Goal: Task Accomplishment & Management: Manage account settings

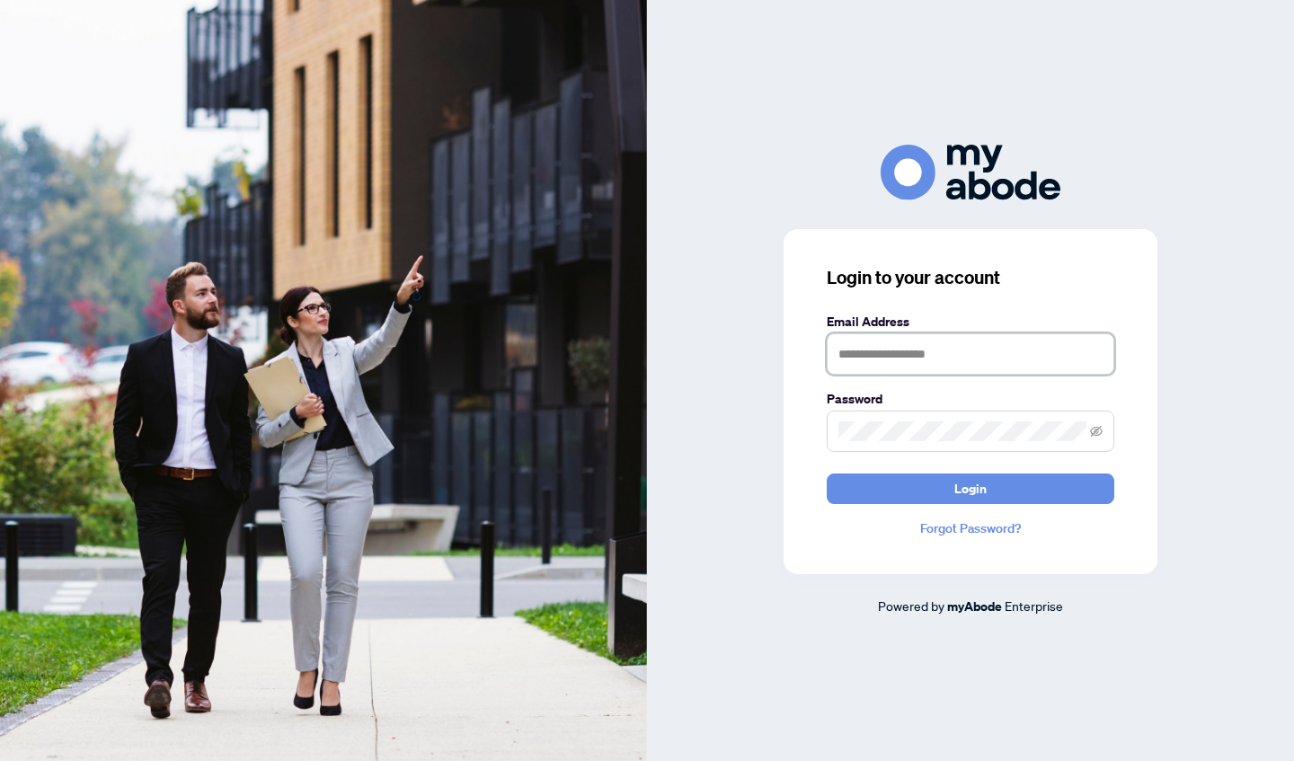
type input "**********"
click at [970, 488] on button "Login" at bounding box center [971, 488] width 288 height 31
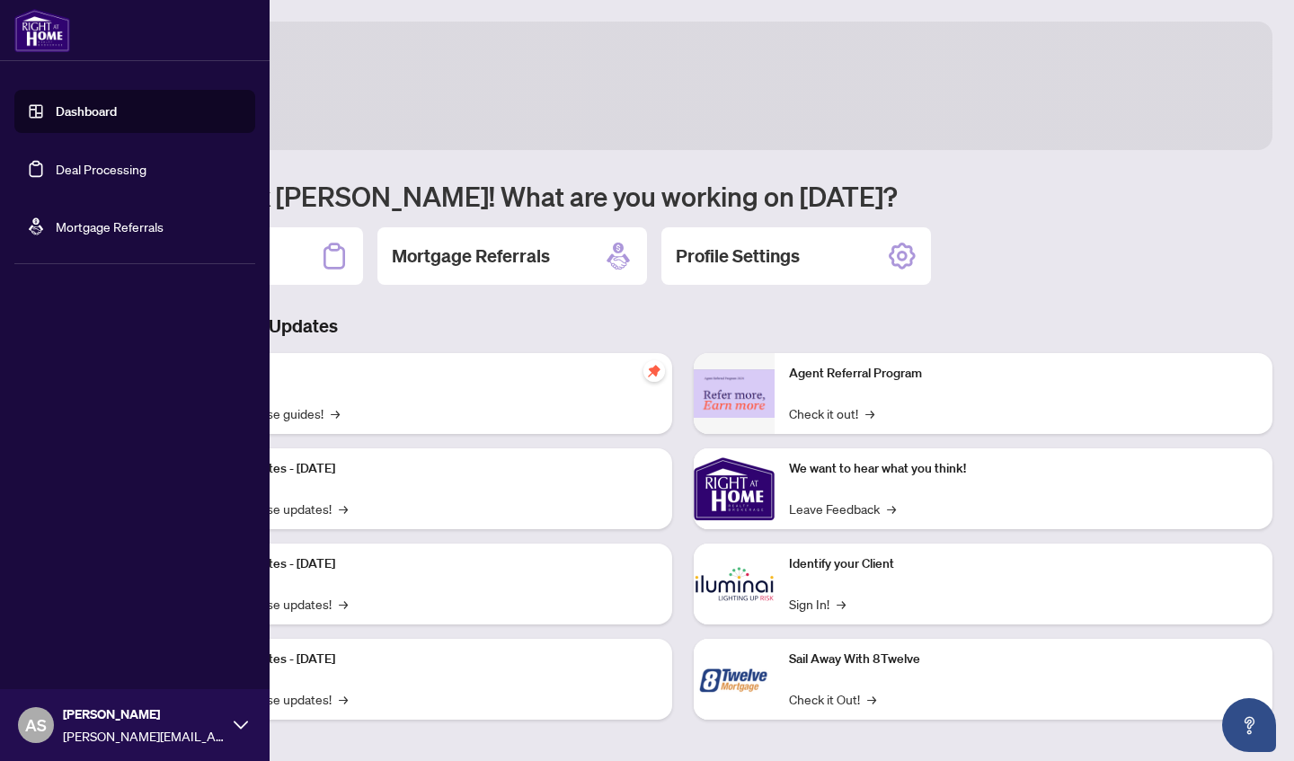
click at [56, 168] on link "Deal Processing" at bounding box center [101, 169] width 91 height 16
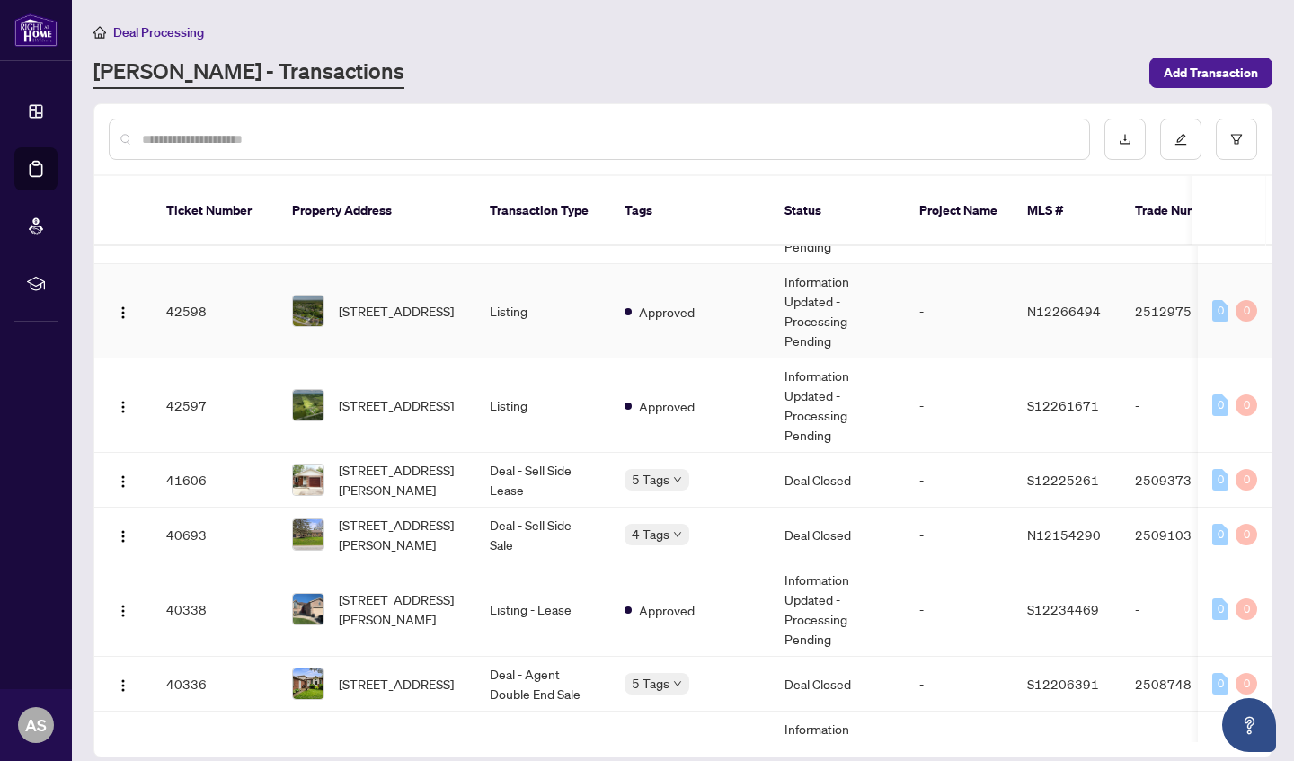
scroll to position [585, 0]
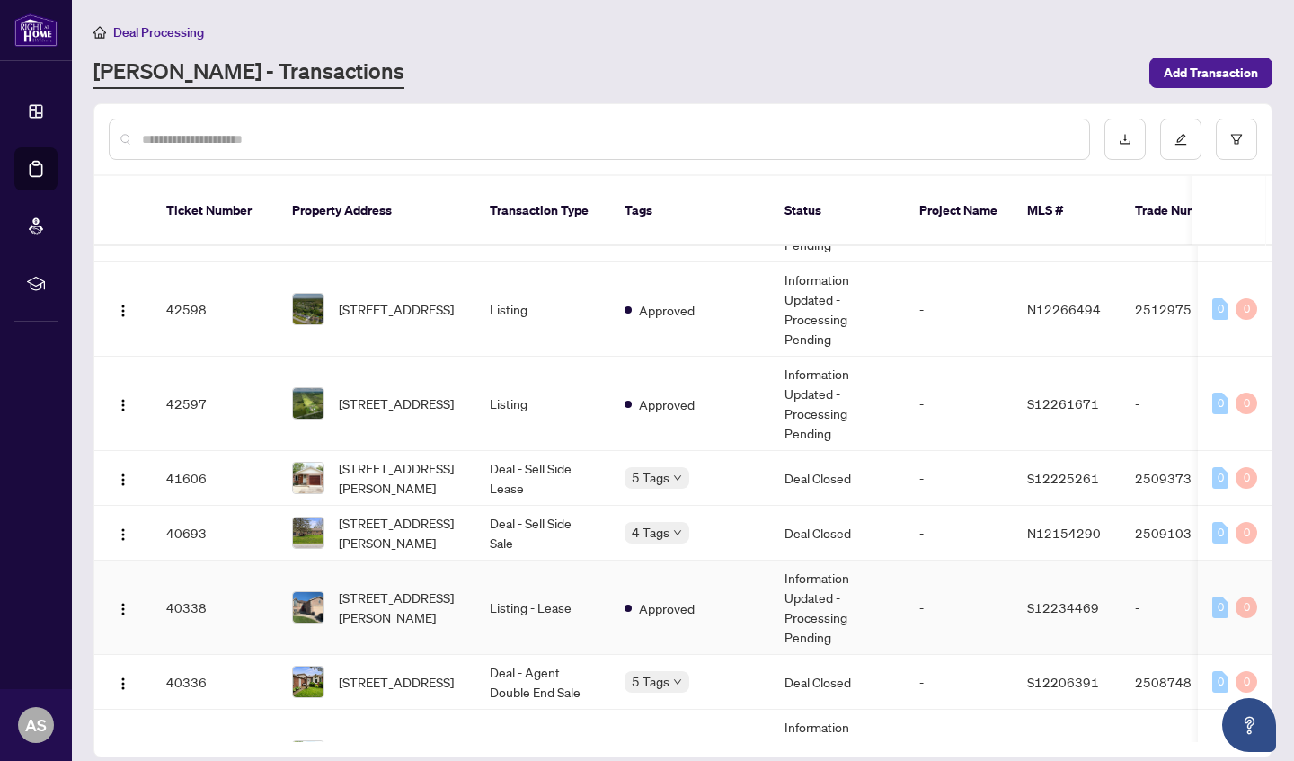
click at [962, 592] on td "-" at bounding box center [959, 608] width 108 height 94
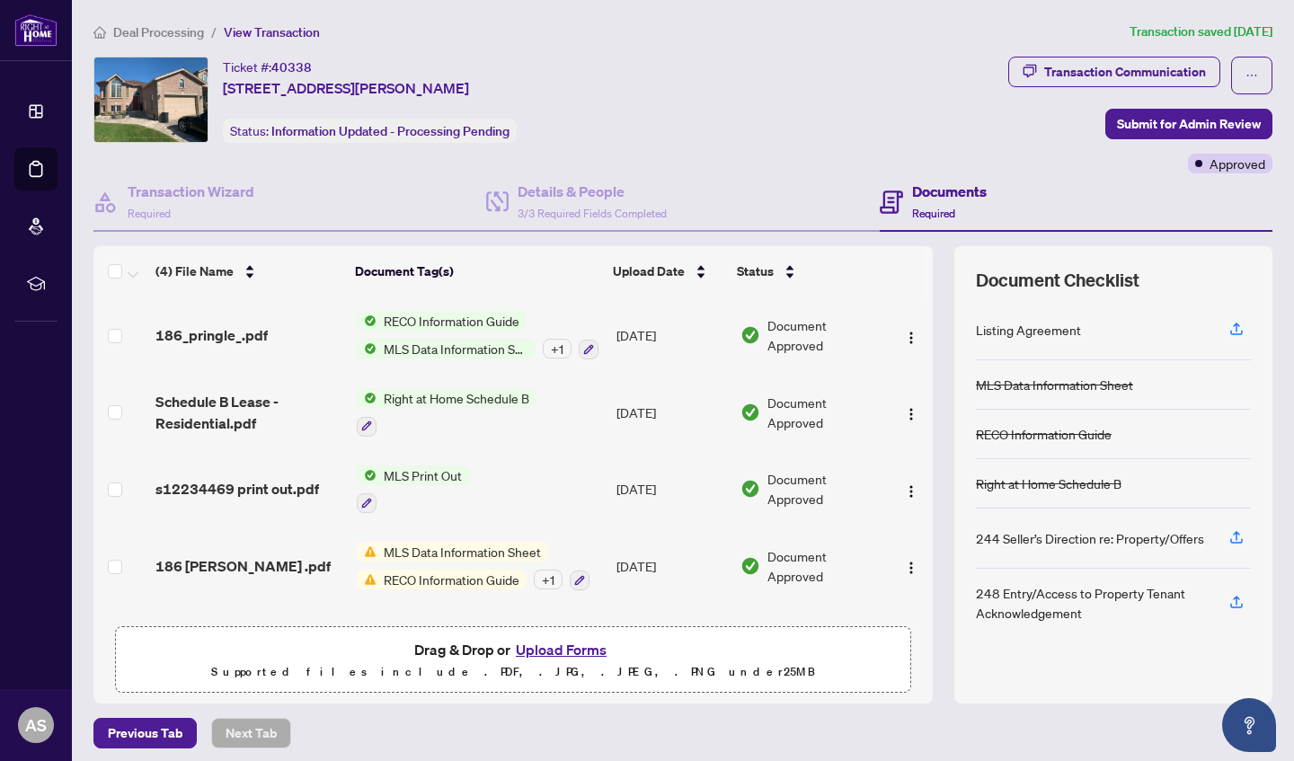
click at [570, 650] on button "Upload Forms" at bounding box center [561, 649] width 102 height 23
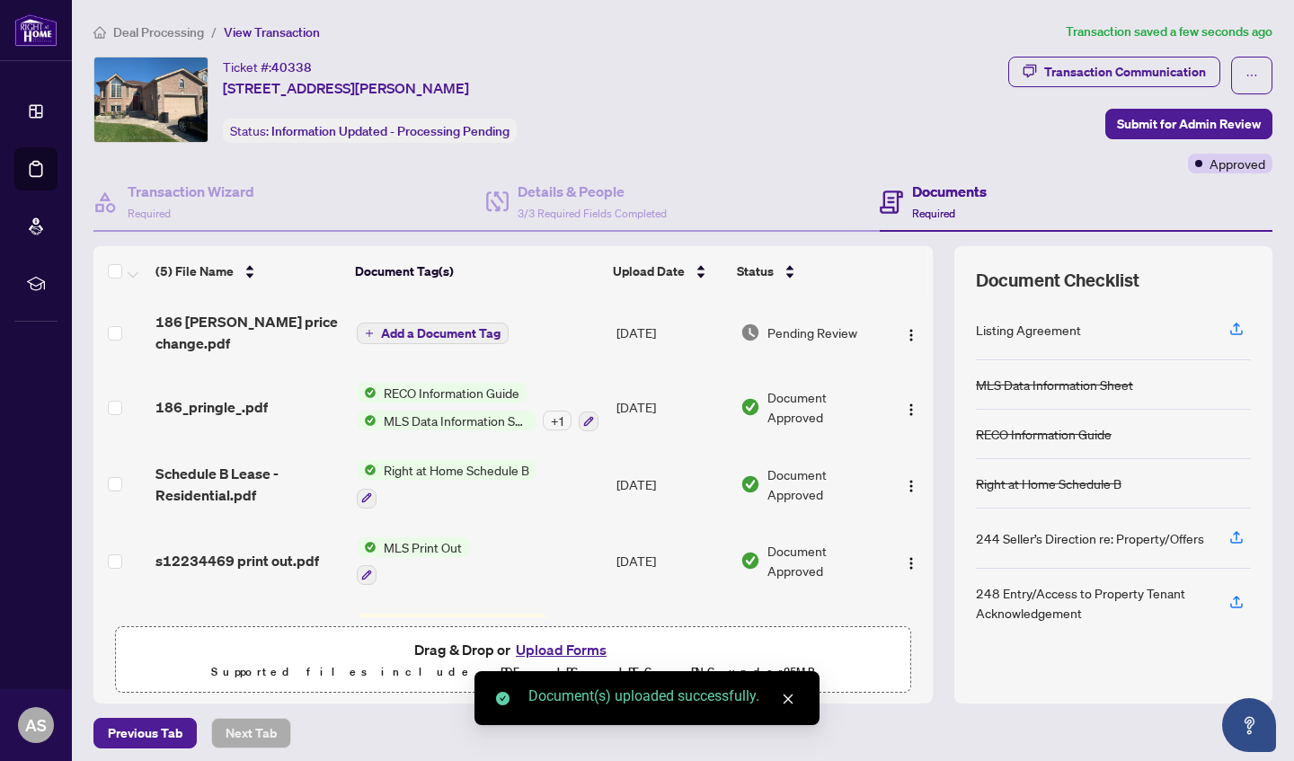
click at [1199, 138] on div "Transaction Communication Submit for Admin Review Approved" at bounding box center [1140, 115] width 264 height 117
click at [1199, 130] on span "Submit for Admin Review" at bounding box center [1189, 124] width 144 height 29
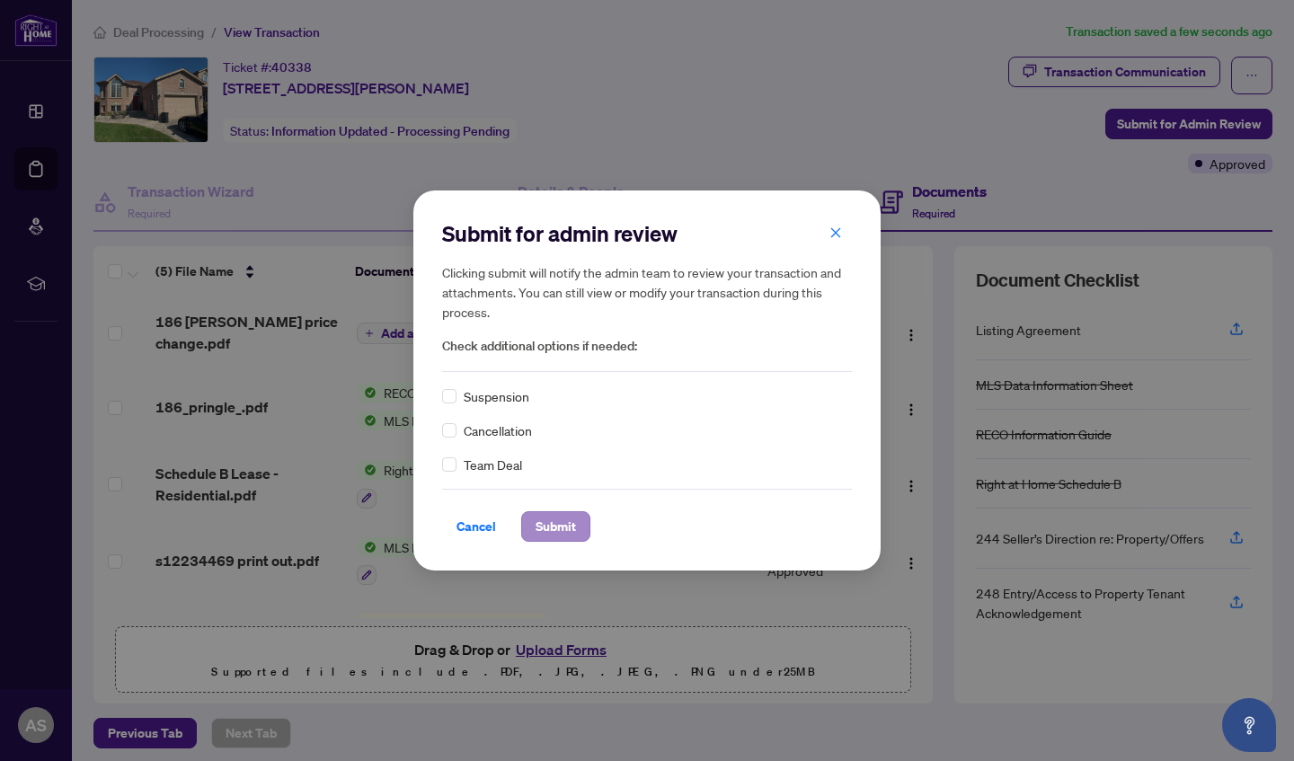
click at [575, 528] on span "Submit" at bounding box center [555, 526] width 40 height 29
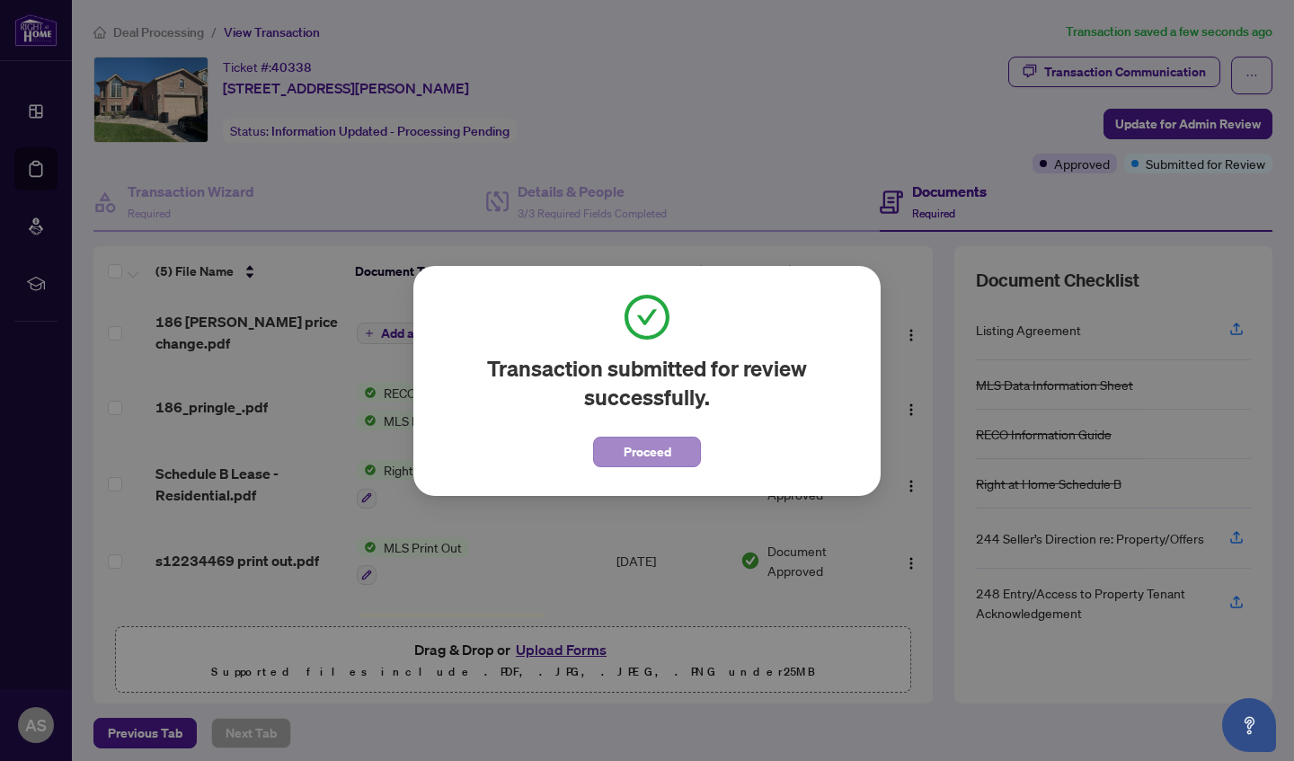
click at [608, 456] on button "Proceed" at bounding box center [647, 452] width 108 height 31
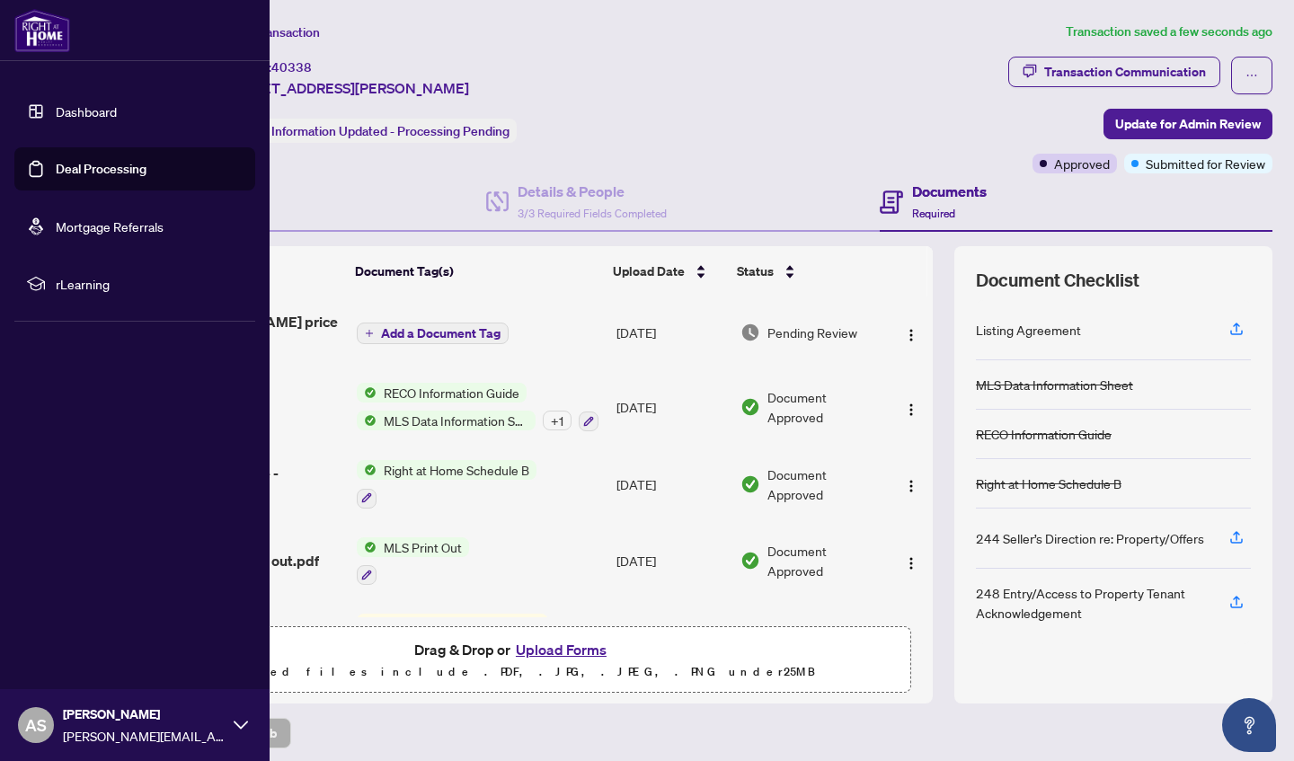
click at [85, 177] on link "Deal Processing" at bounding box center [101, 169] width 91 height 16
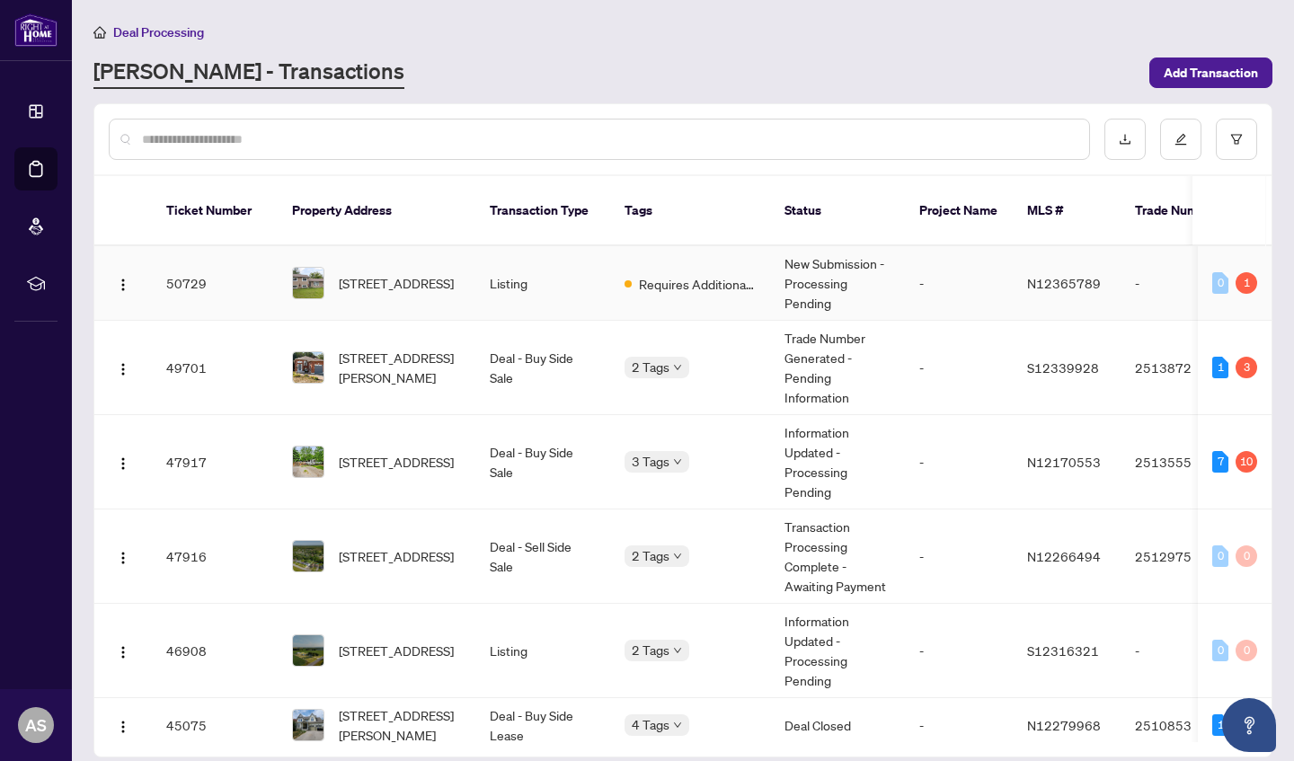
click at [595, 279] on td "Listing" at bounding box center [542, 283] width 135 height 75
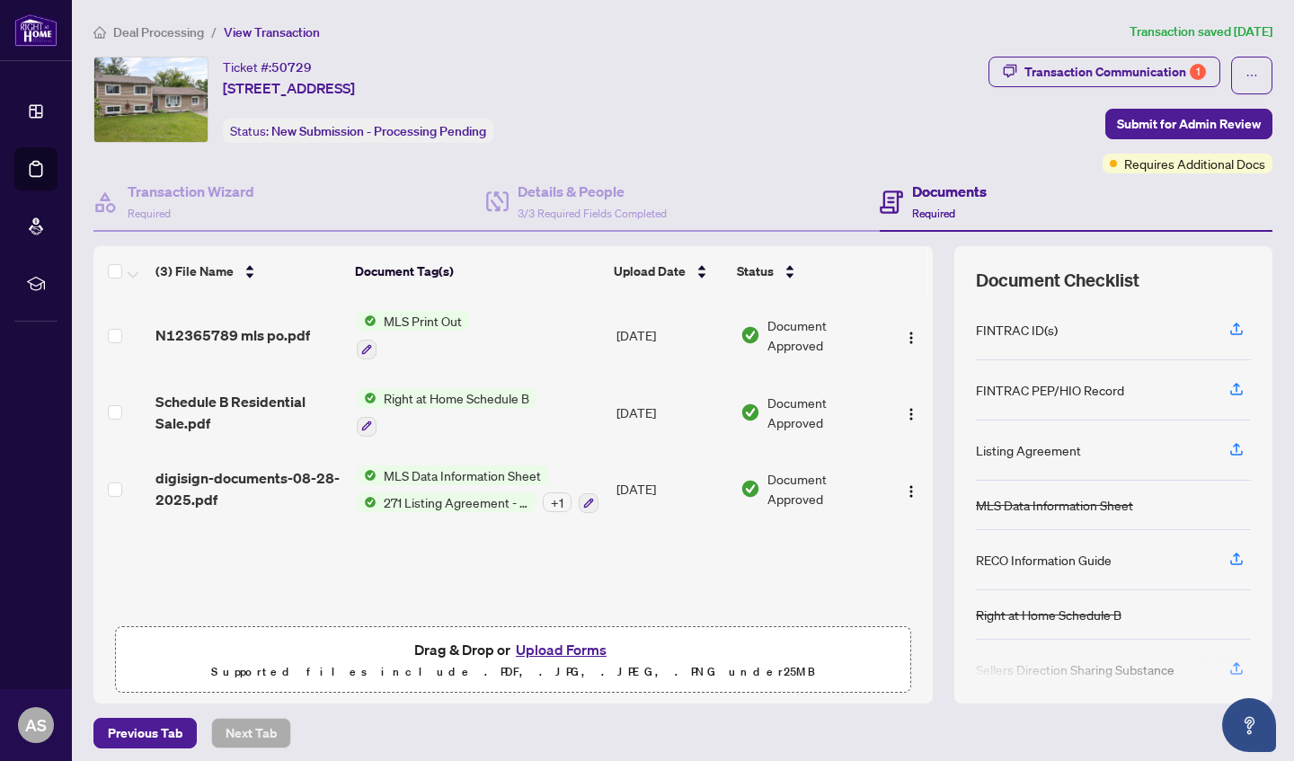
click at [553, 650] on button "Upload Forms" at bounding box center [561, 649] width 102 height 23
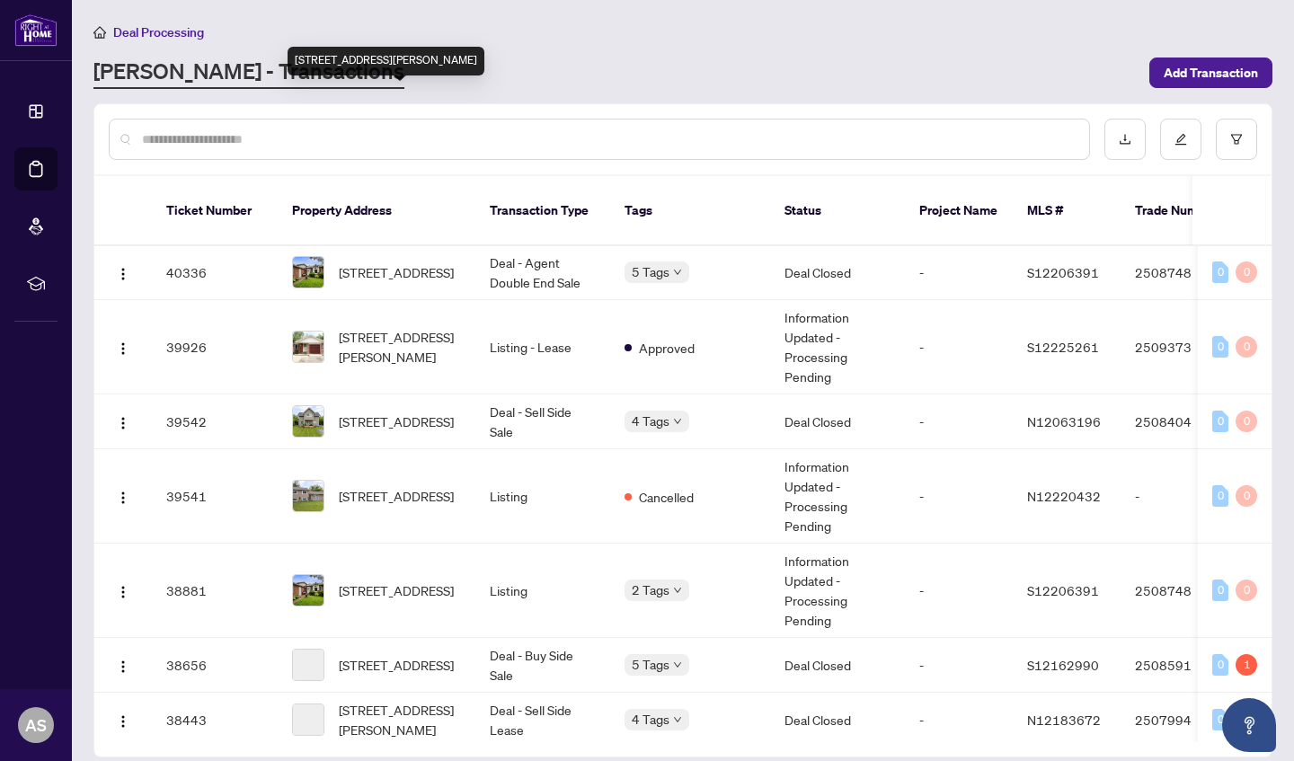
scroll to position [1004, 0]
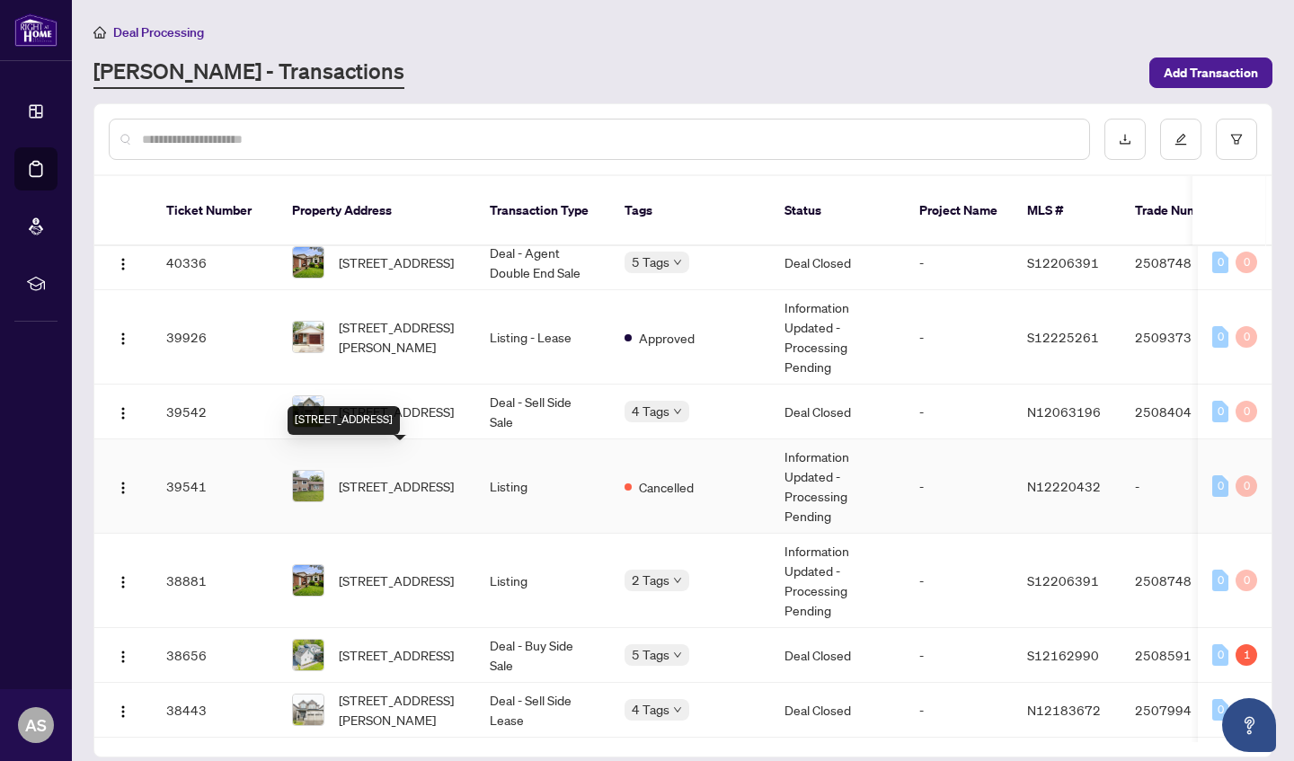
click at [436, 476] on span "[STREET_ADDRESS]" at bounding box center [396, 486] width 115 height 20
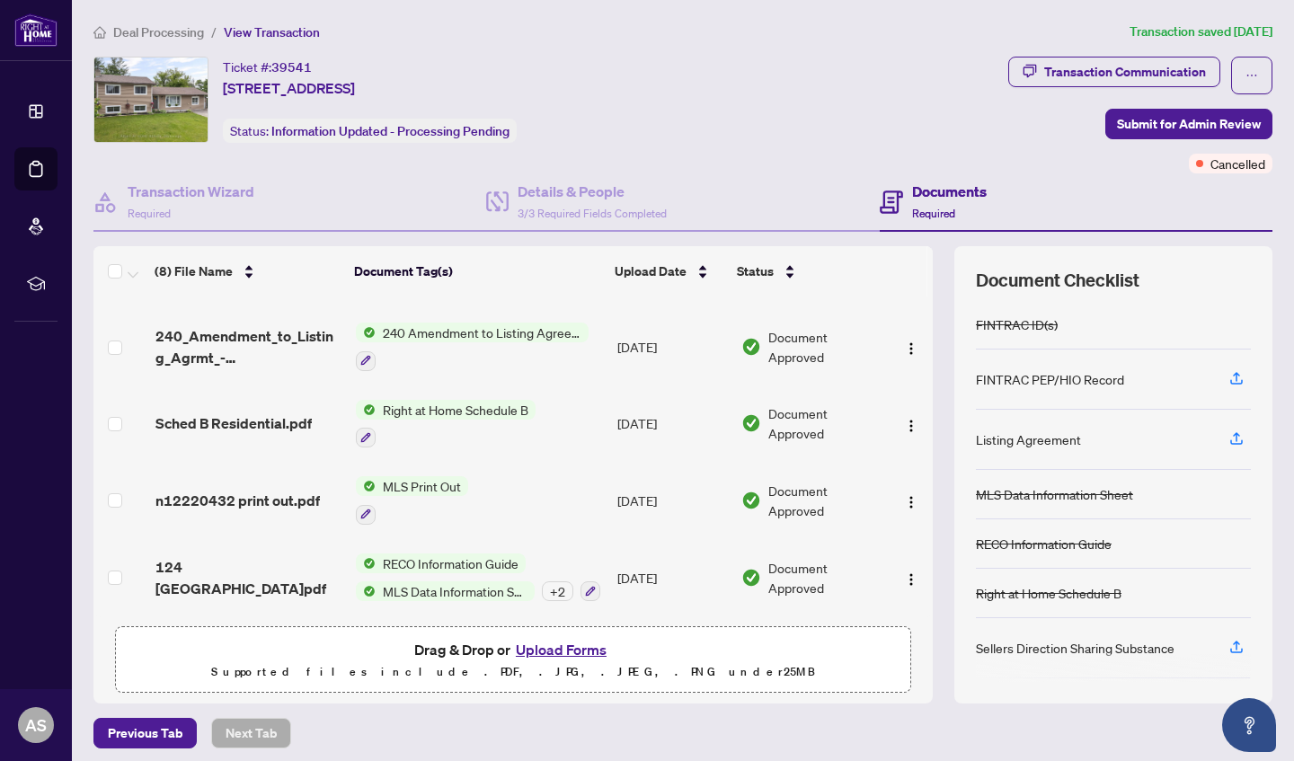
scroll to position [305, 0]
click at [467, 553] on span "RECO Information Guide" at bounding box center [451, 563] width 150 height 20
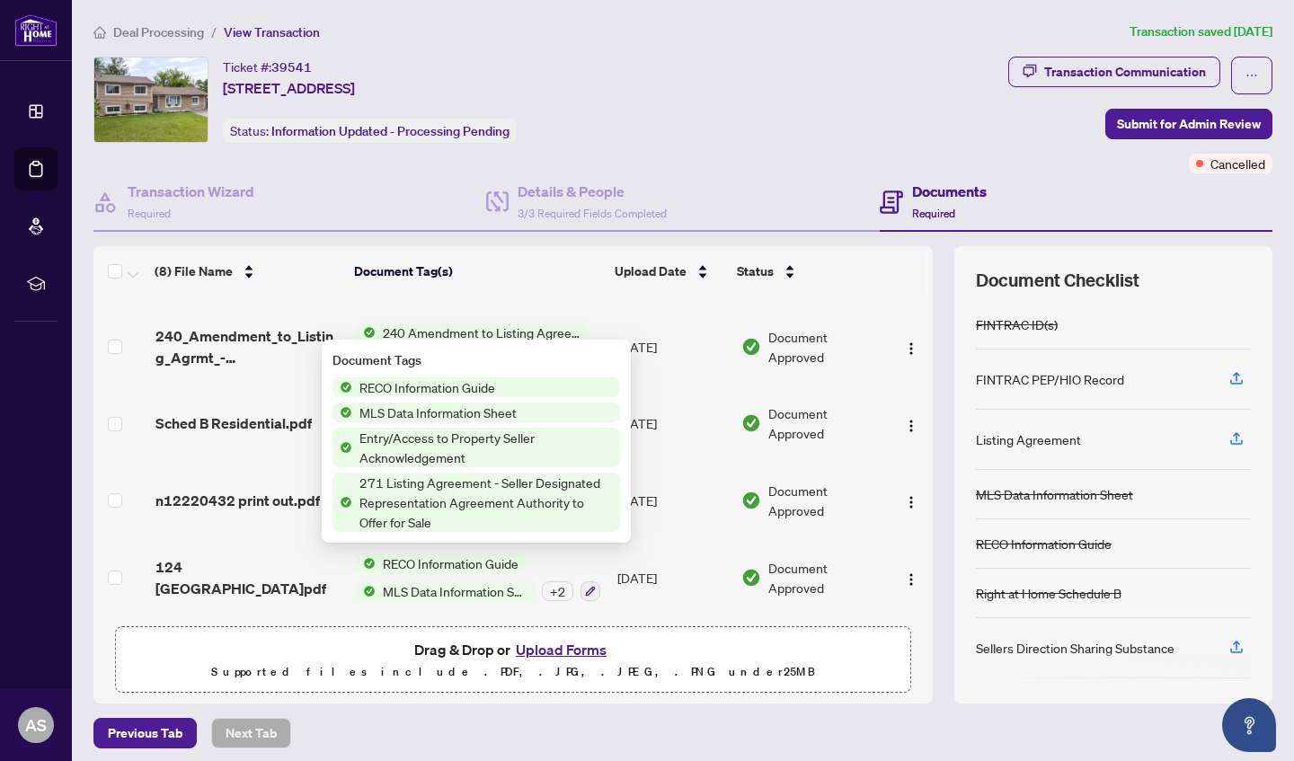
click at [278, 557] on td "124 [GEOGRAPHIC_DATA]pdf" at bounding box center [248, 577] width 200 height 77
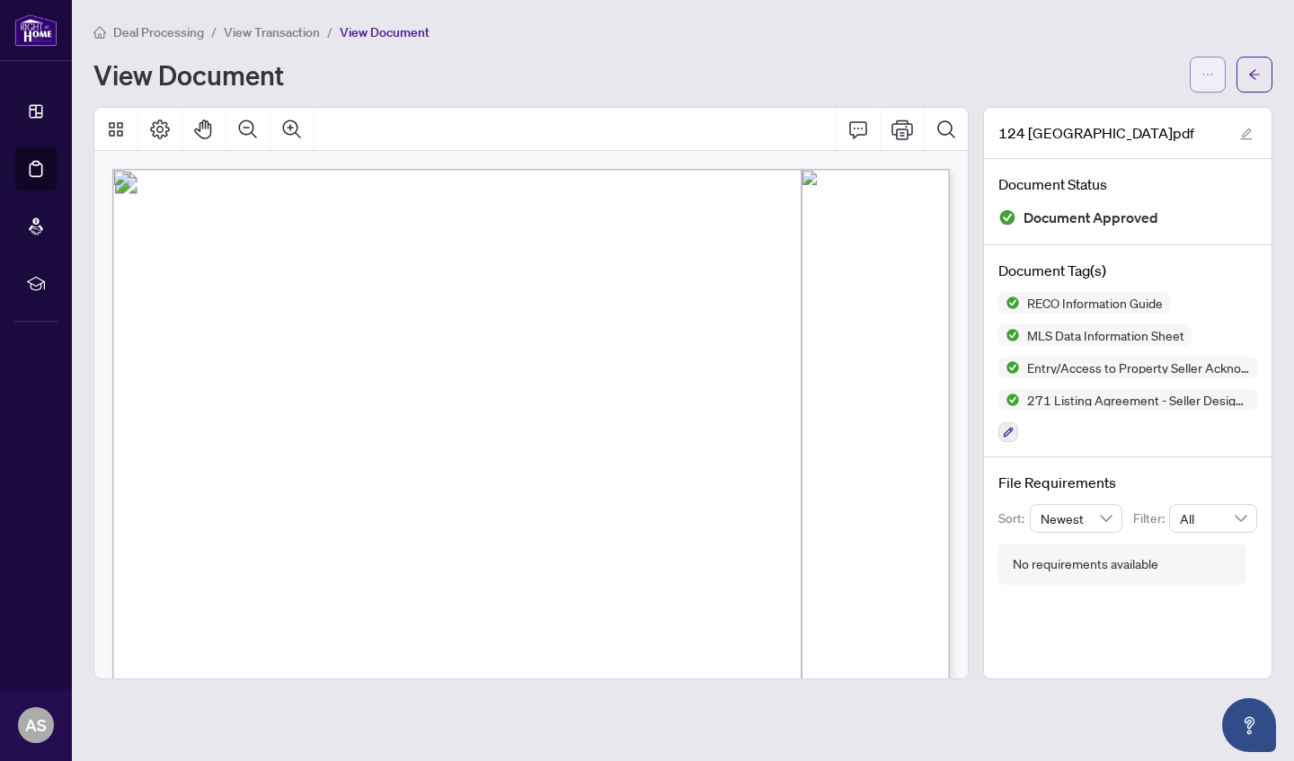
click at [1214, 71] on button "button" at bounding box center [1208, 75] width 36 height 36
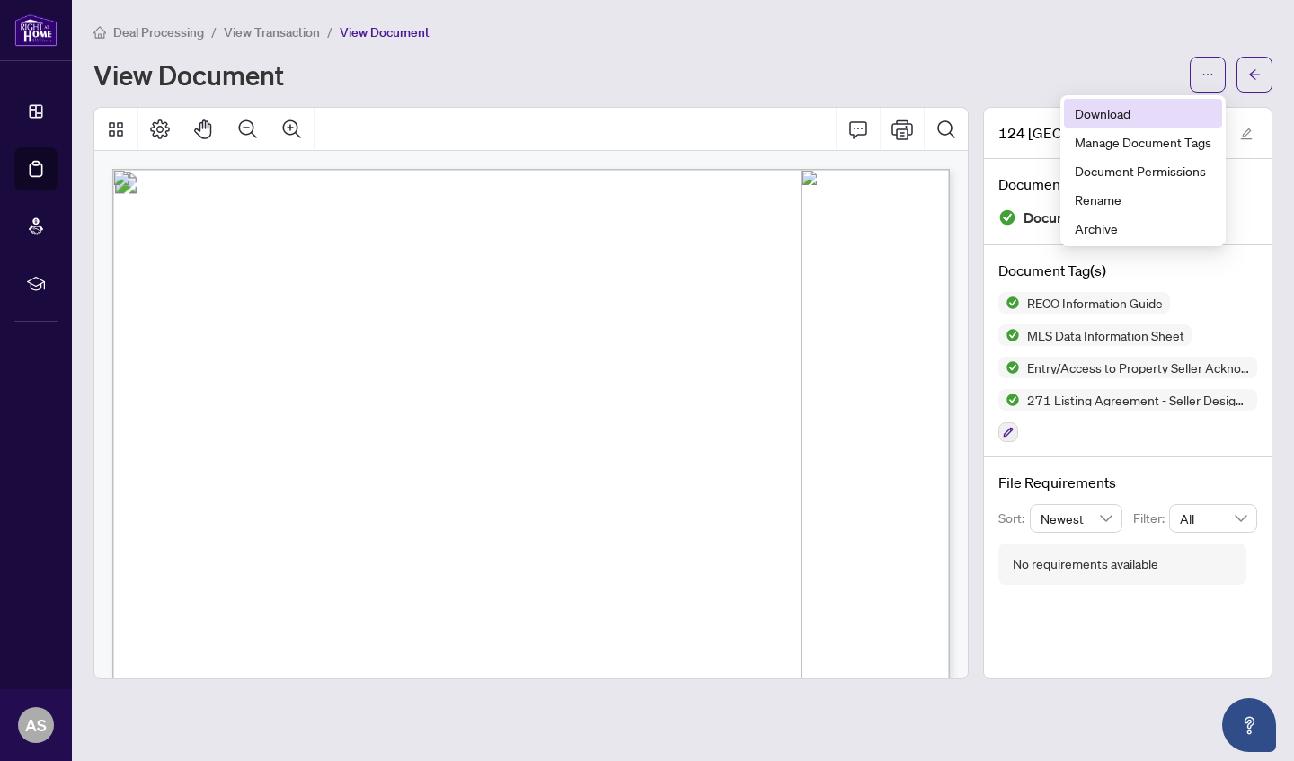
click at [1175, 110] on span "Download" at bounding box center [1143, 113] width 137 height 20
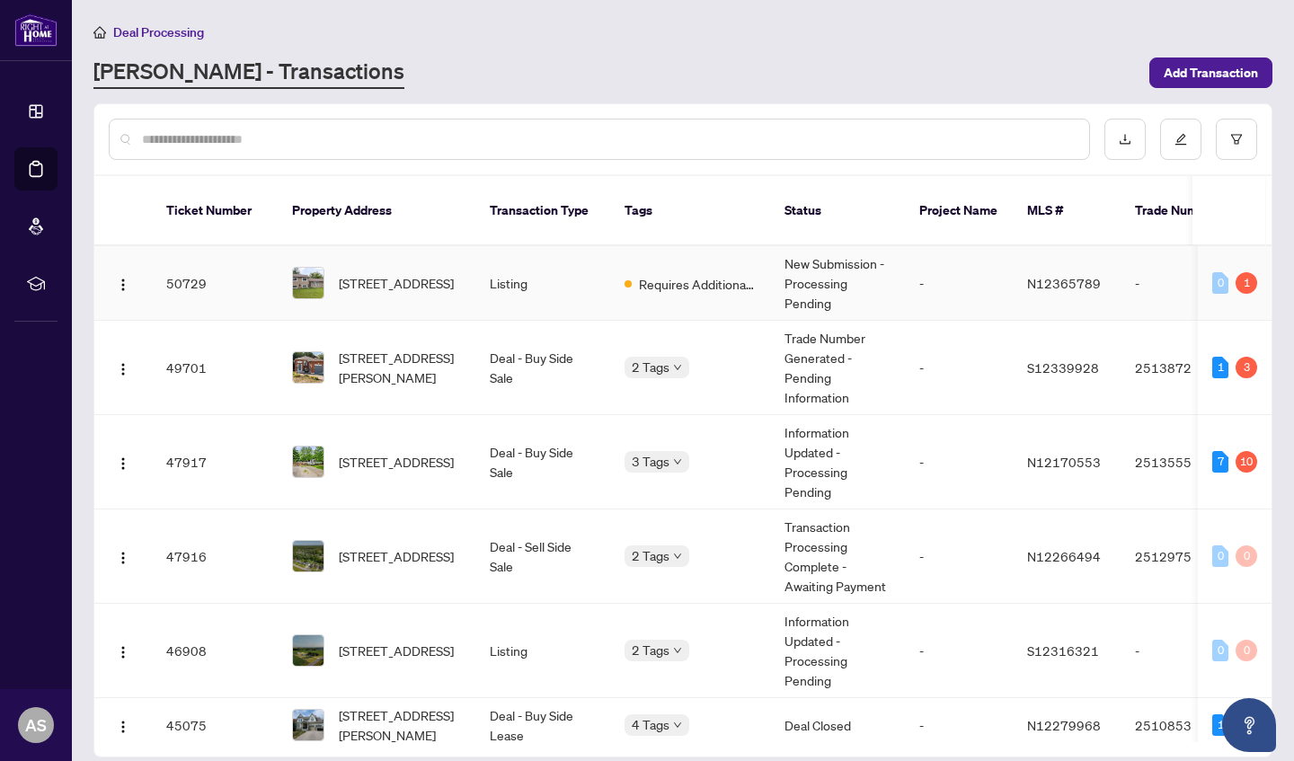
click at [581, 288] on td "Listing" at bounding box center [542, 283] width 135 height 75
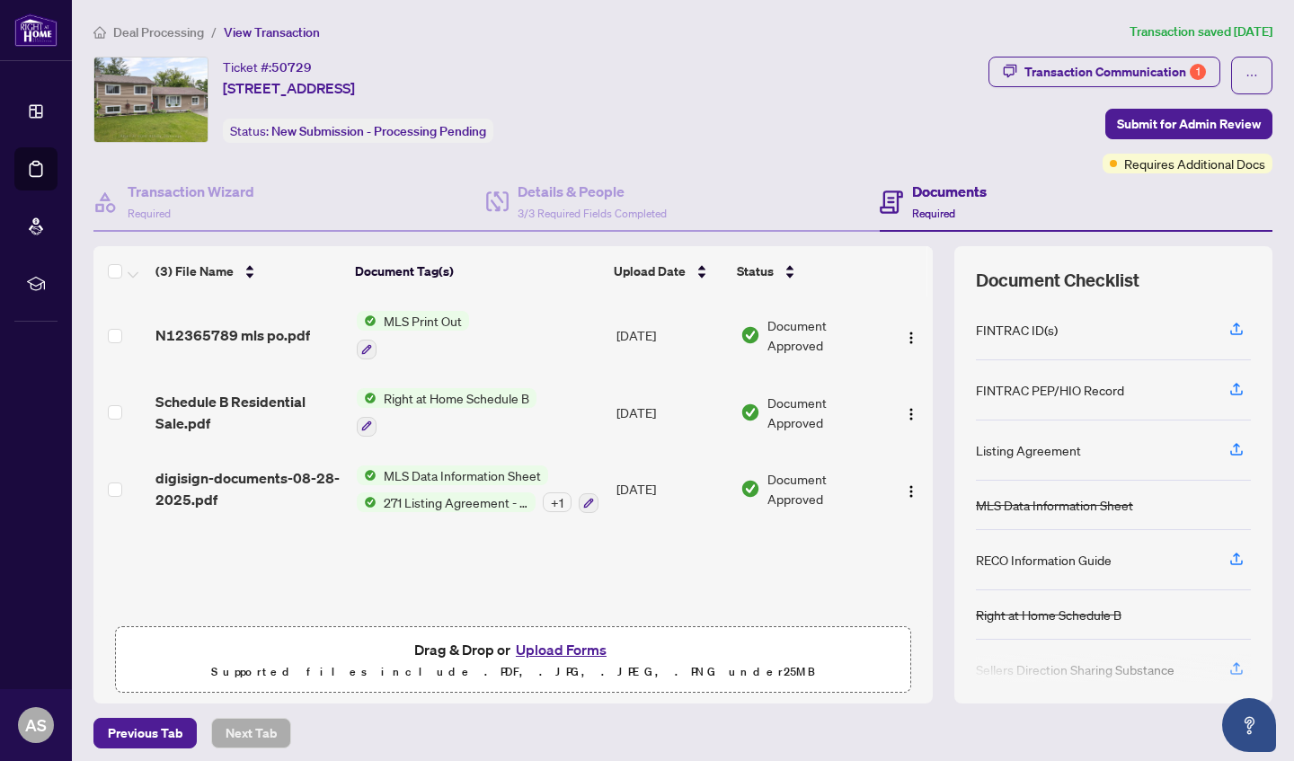
click at [587, 653] on button "Upload Forms" at bounding box center [561, 649] width 102 height 23
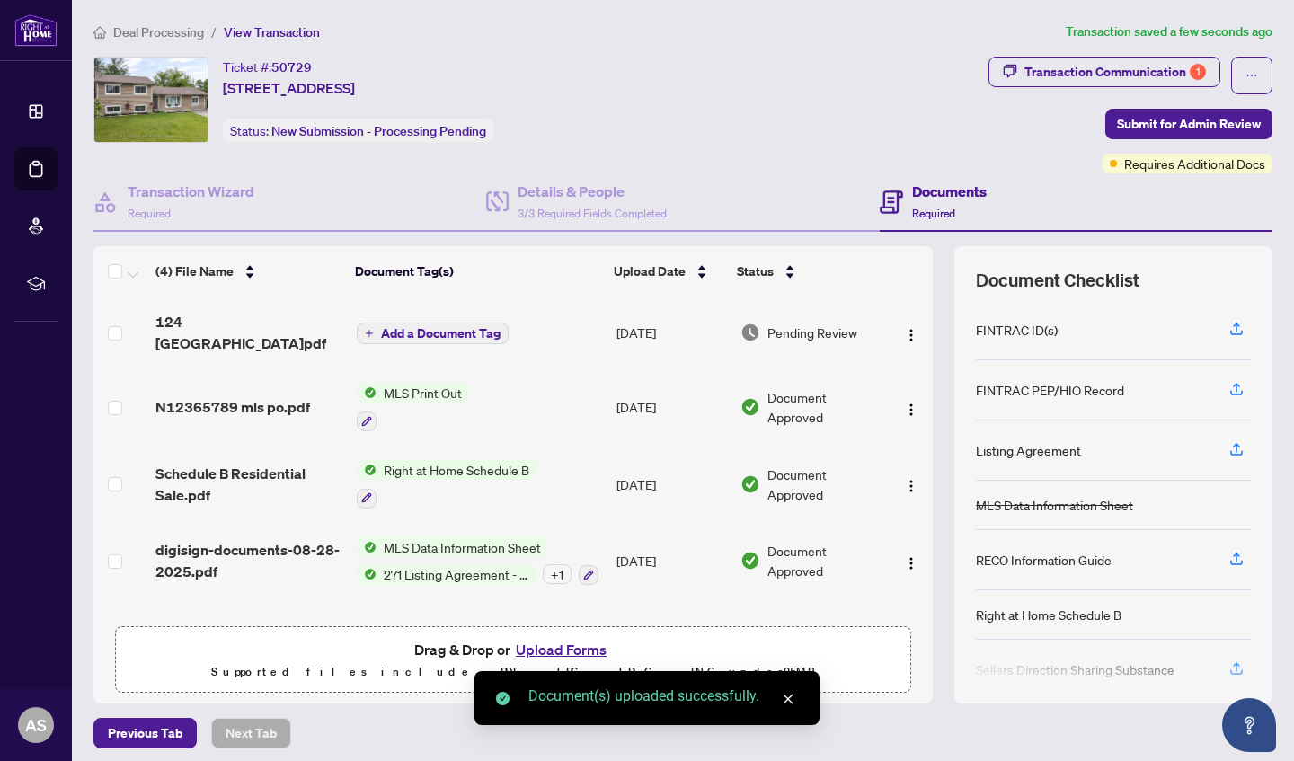
click at [447, 327] on span "Add a Document Tag" at bounding box center [440, 333] width 119 height 13
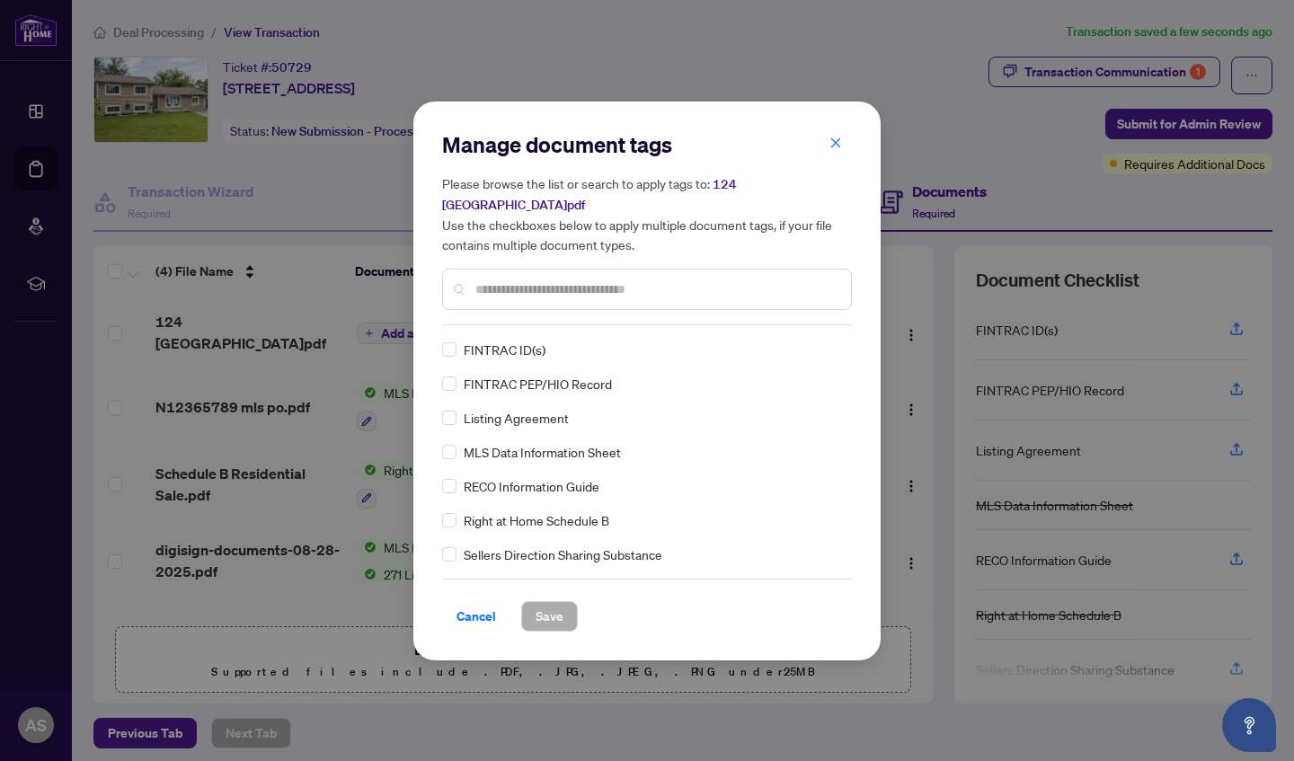
click at [565, 284] on input "text" at bounding box center [655, 289] width 361 height 20
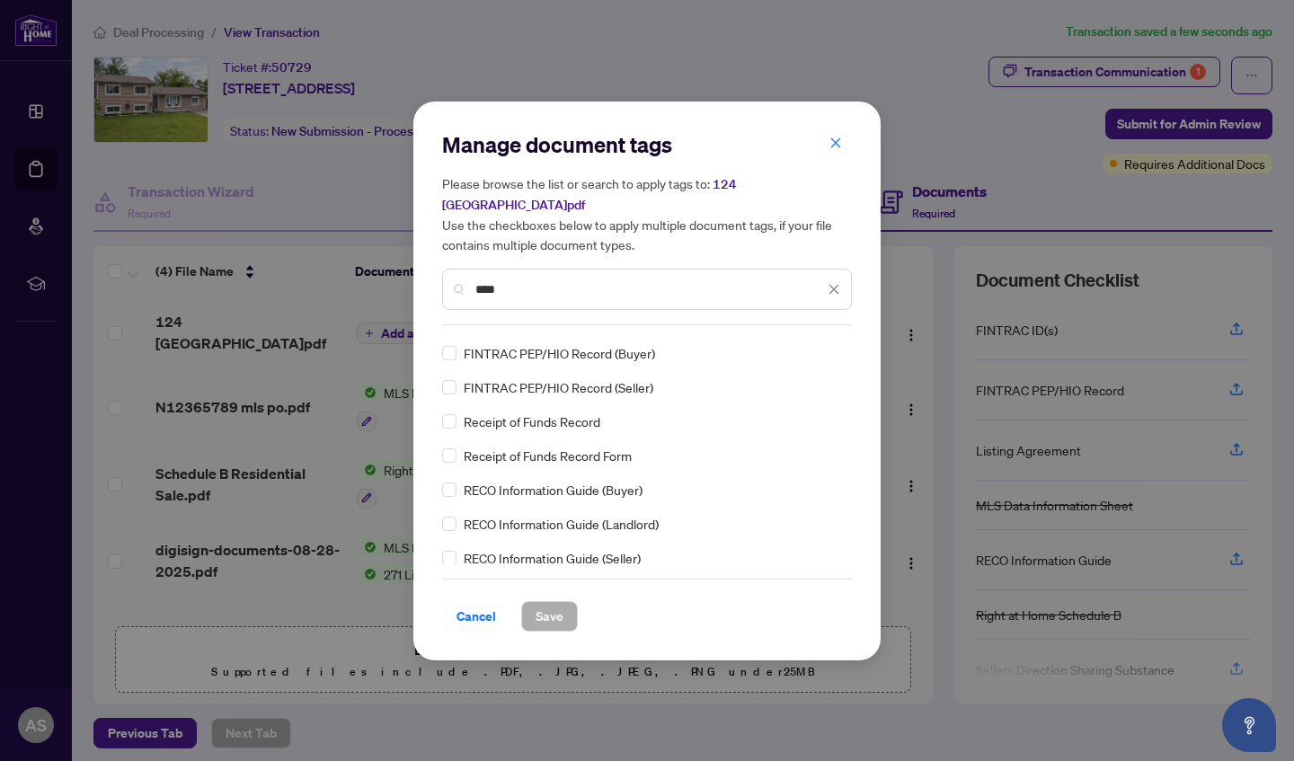
scroll to position [67, 0]
type input "****"
click at [526, 606] on button "Save" at bounding box center [549, 616] width 57 height 31
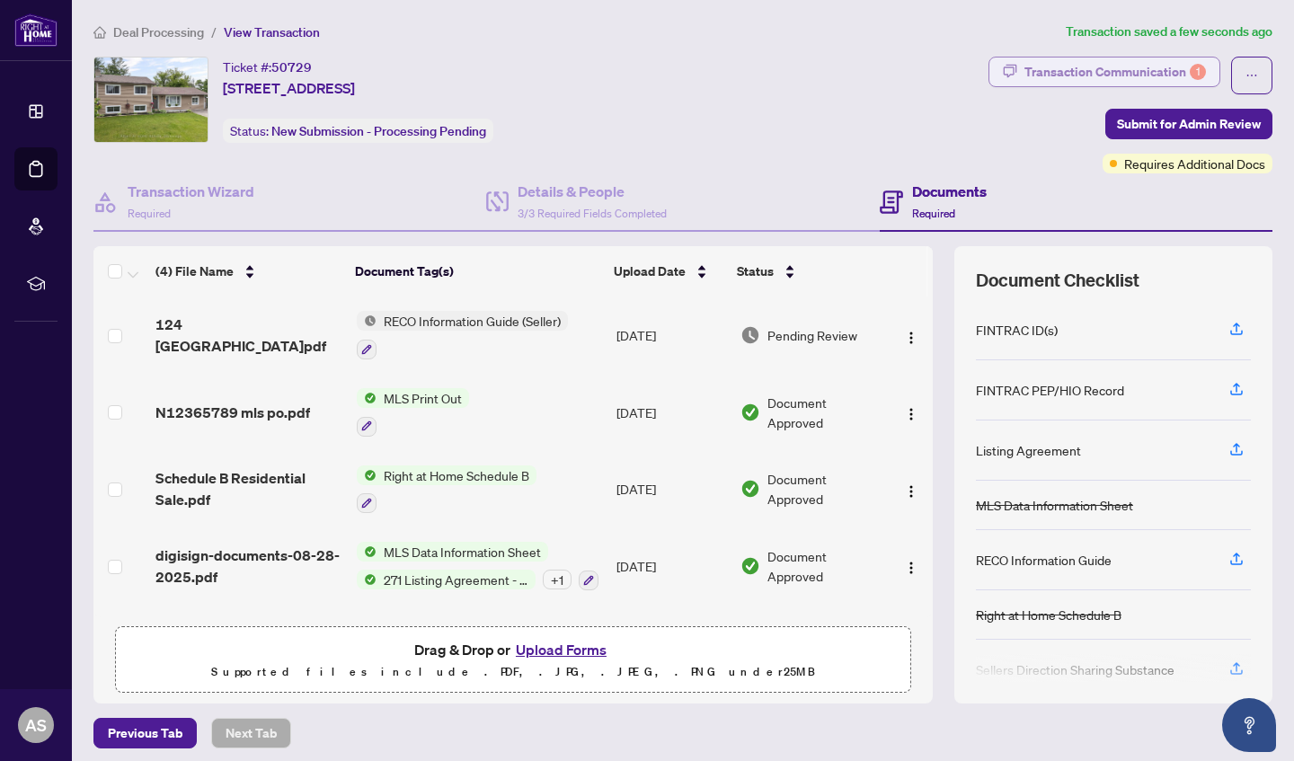
click at [1140, 74] on div "Transaction Communication 1" at bounding box center [1114, 72] width 181 height 29
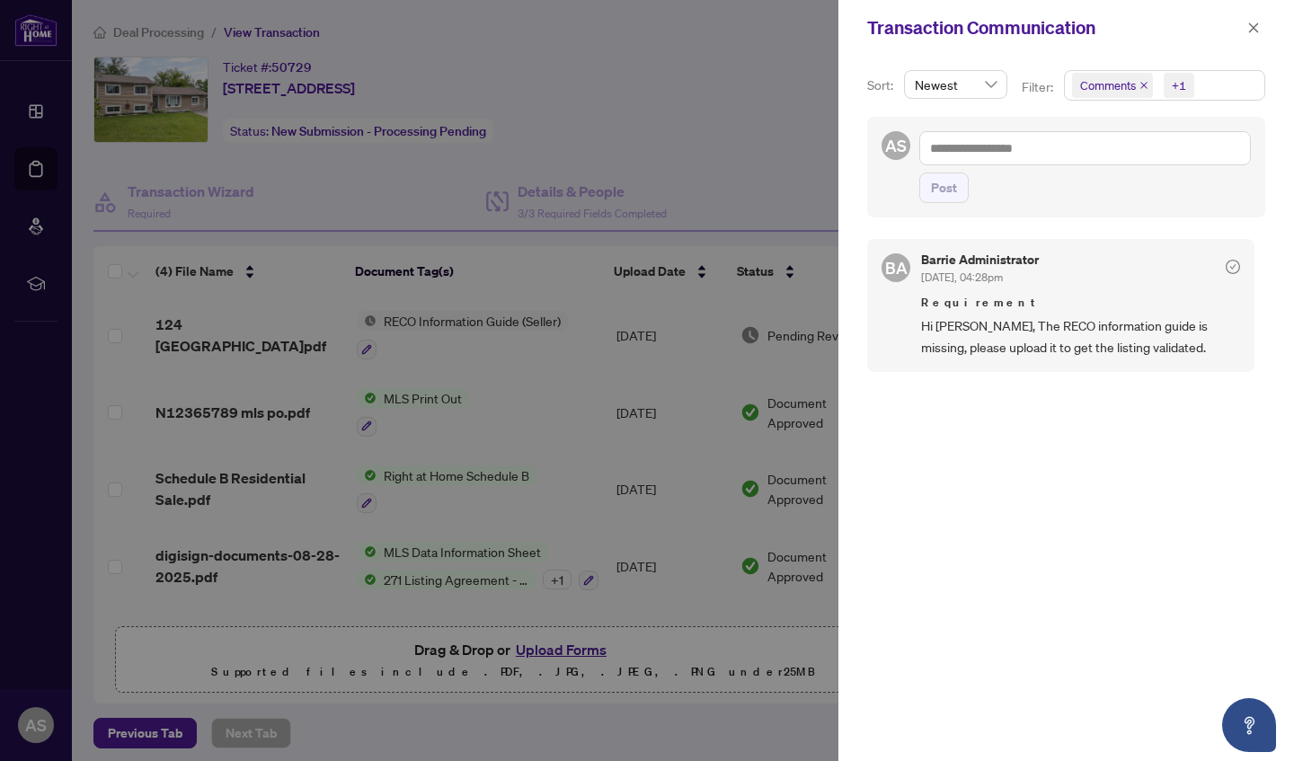
click at [1145, 84] on icon "close" at bounding box center [1143, 85] width 9 height 9
click at [1250, 33] on icon "close" at bounding box center [1253, 28] width 13 height 13
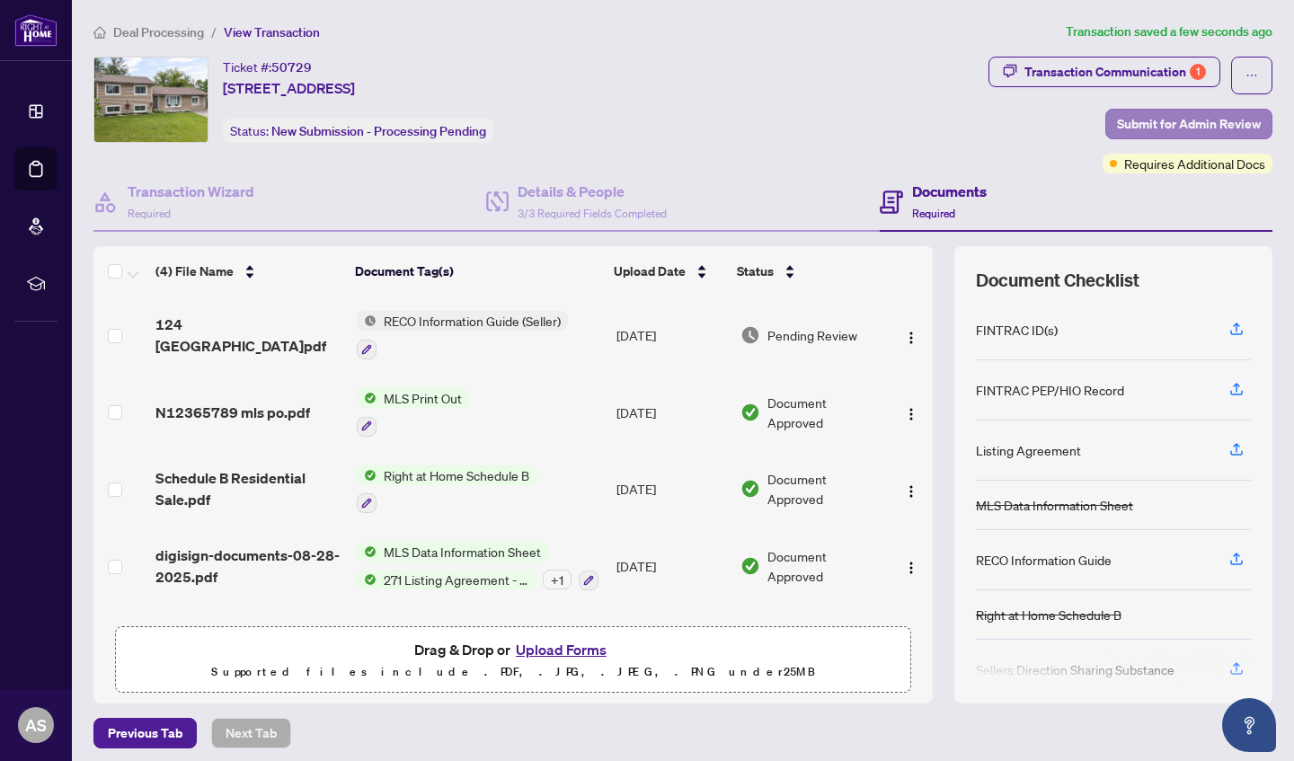
click at [1173, 128] on span "Submit for Admin Review" at bounding box center [1189, 124] width 144 height 29
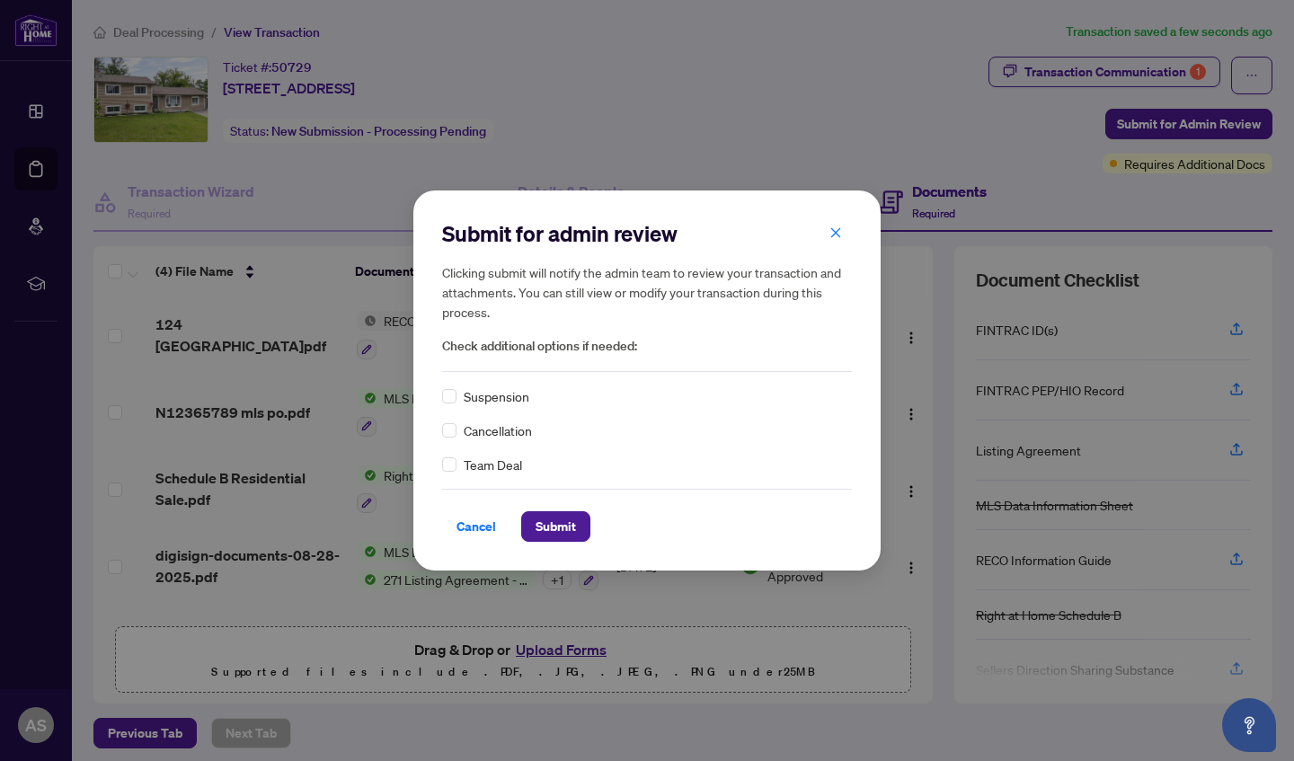
click at [459, 456] on div "Team Deal" at bounding box center [647, 465] width 410 height 20
click at [550, 520] on span "Submit" at bounding box center [555, 526] width 40 height 29
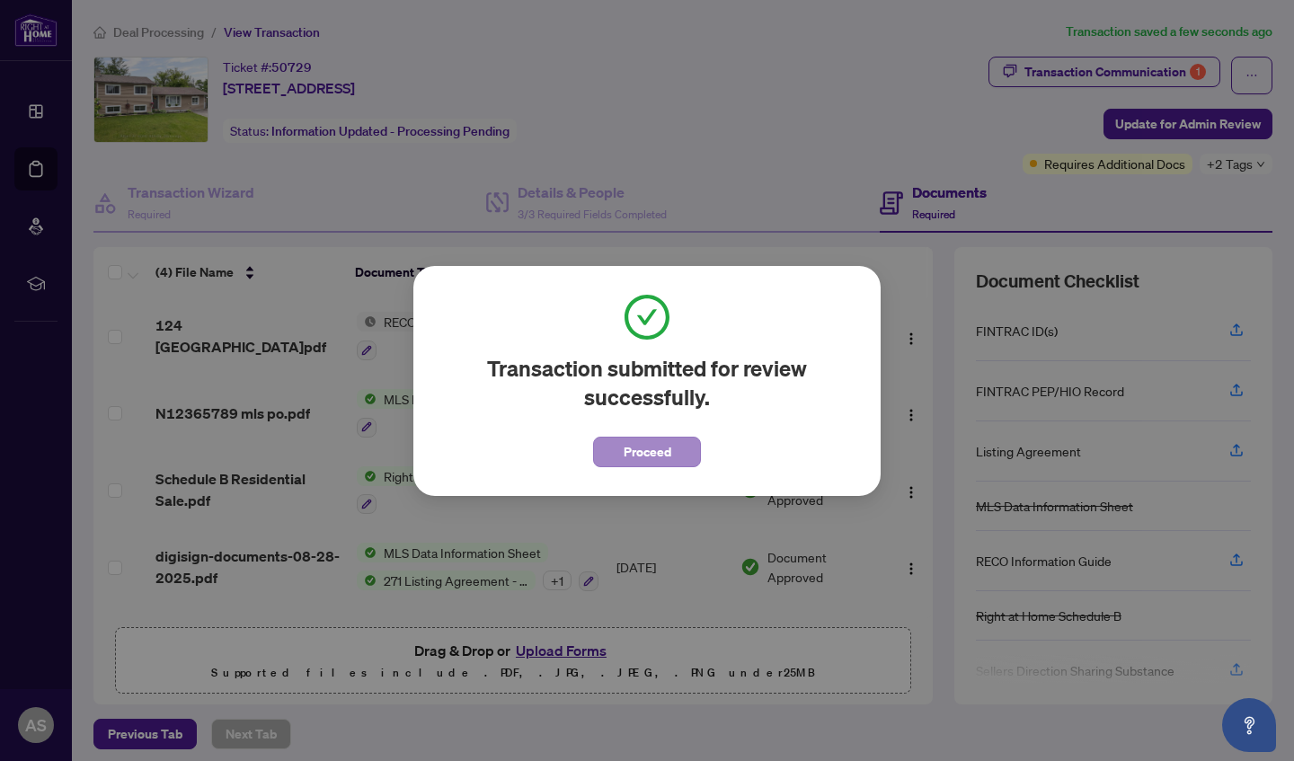
click at [660, 465] on span "Proceed" at bounding box center [648, 452] width 48 height 29
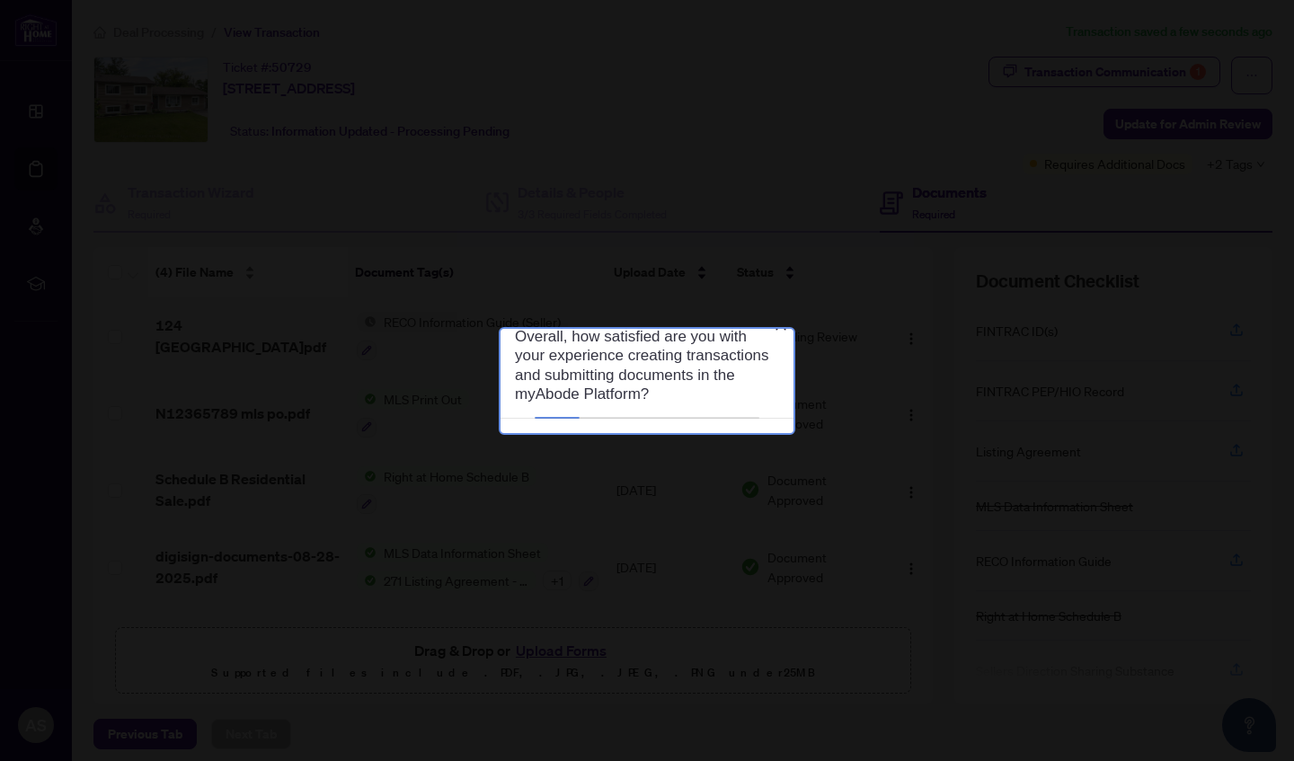
scroll to position [0, 0]
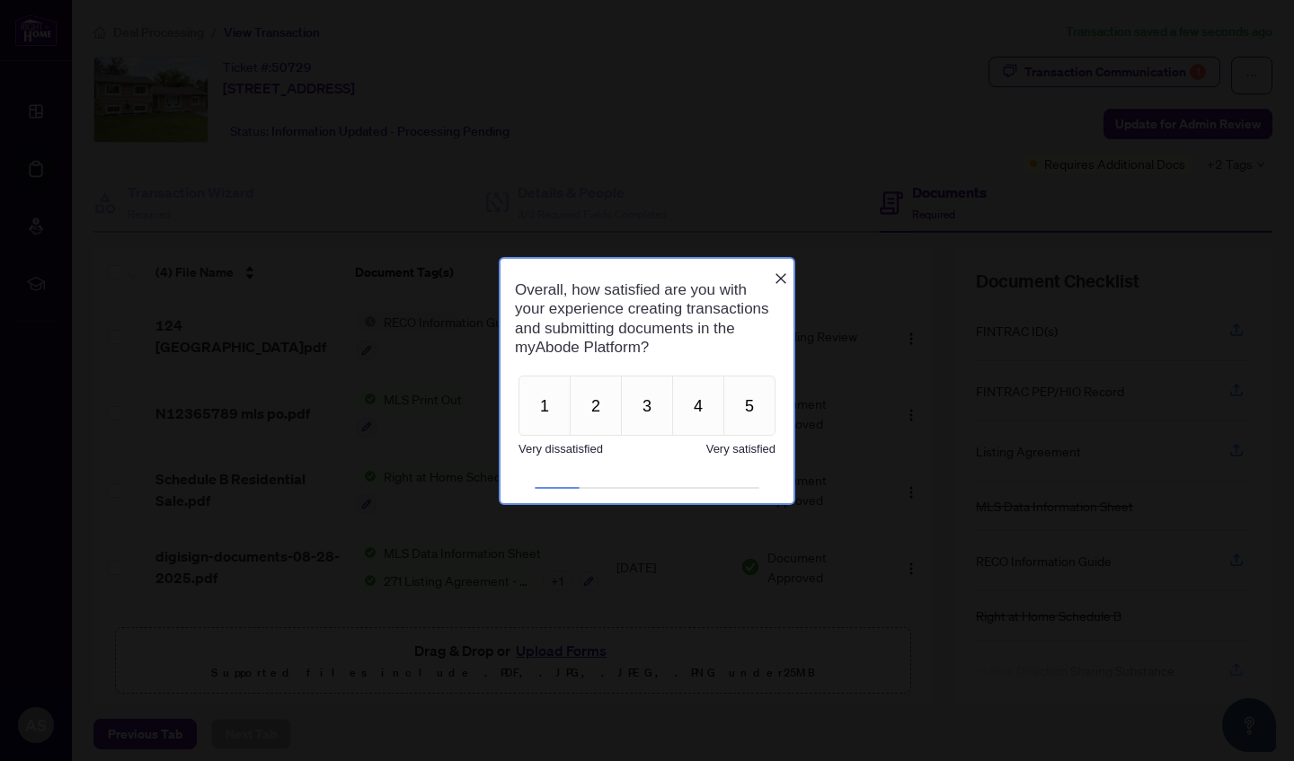
click at [786, 272] on icon "Close button" at bounding box center [781, 278] width 14 height 14
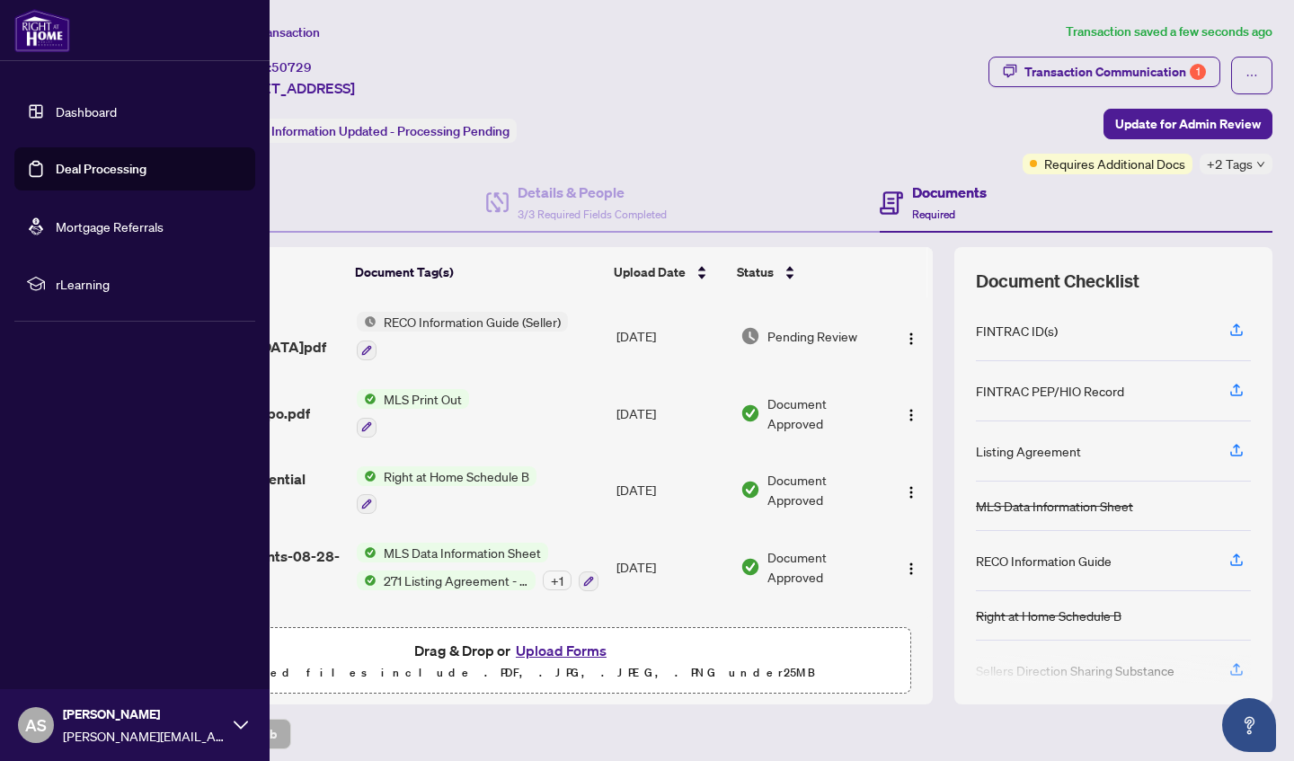
click at [56, 162] on link "Deal Processing" at bounding box center [101, 169] width 91 height 16
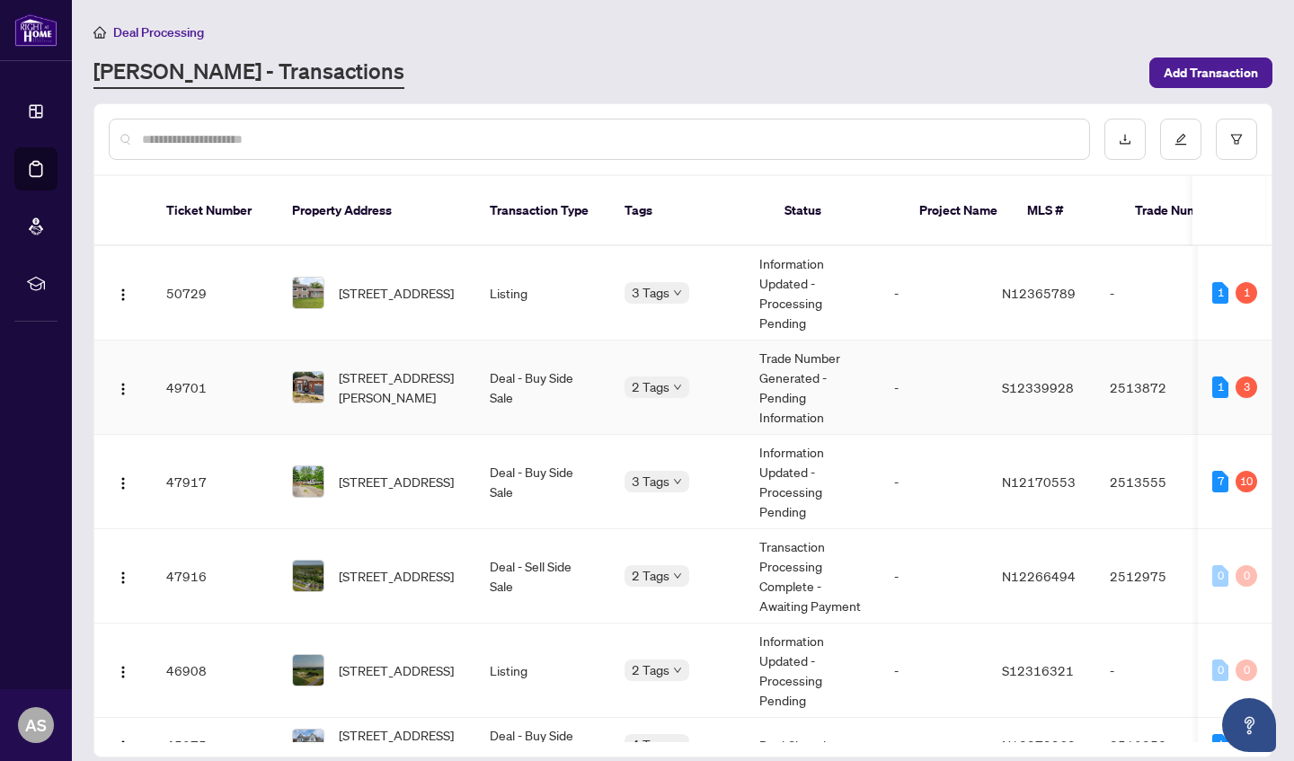
click at [470, 386] on td "[STREET_ADDRESS][PERSON_NAME]" at bounding box center [377, 388] width 198 height 94
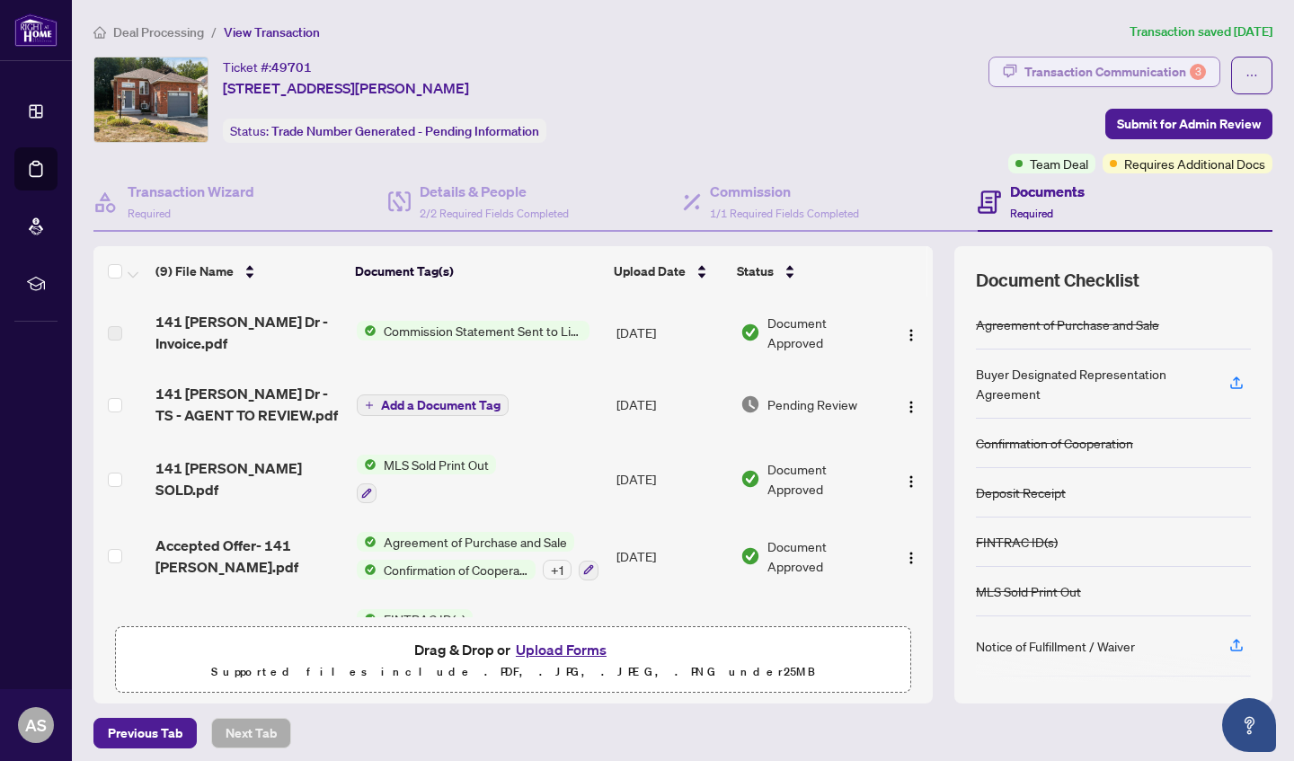
click at [1204, 68] on div "3" at bounding box center [1198, 72] width 16 height 16
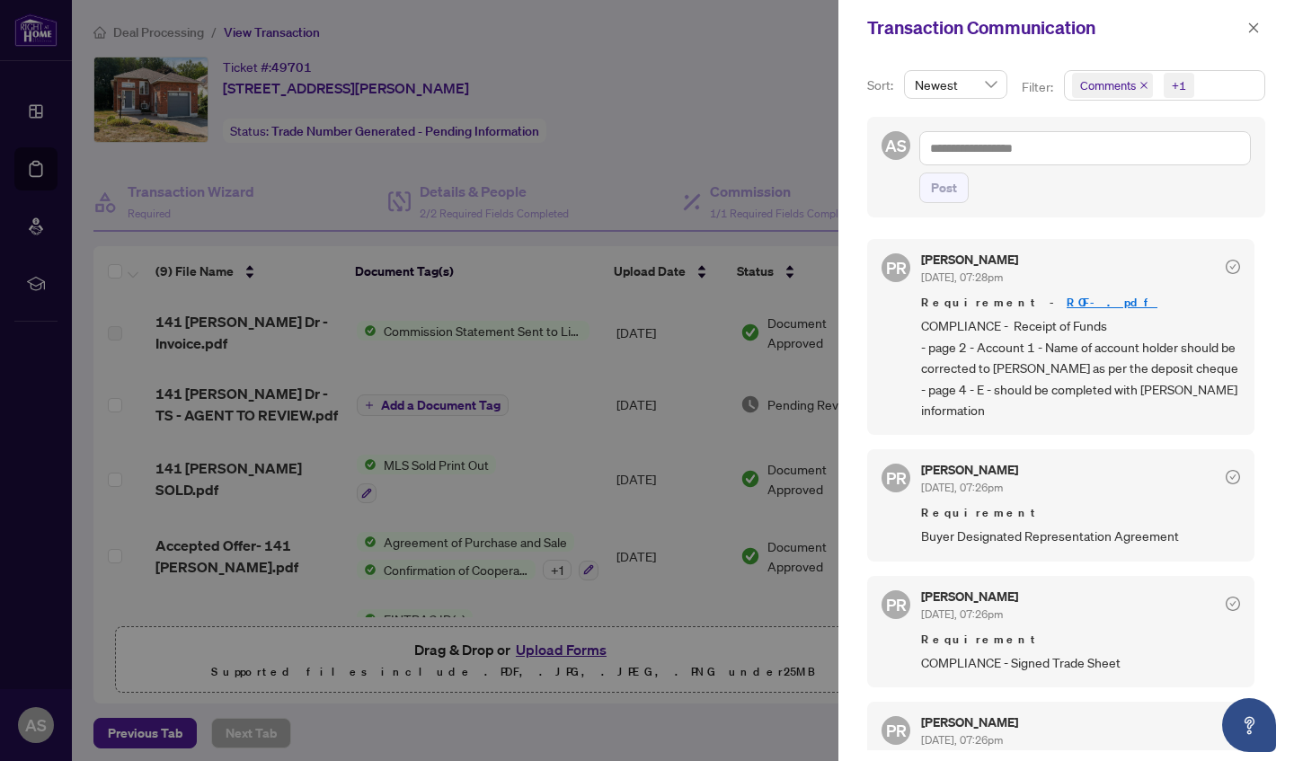
click at [564, 375] on div at bounding box center [647, 380] width 1294 height 761
drag, startPoint x: 995, startPoint y: 429, endPoint x: 903, endPoint y: 326, distance: 138.0
click at [903, 326] on div "PR [PERSON_NAME] [DATE], 07:28pm Requirement - ROF-.pdf COMPLIANCE - Receipt of…" at bounding box center [1060, 337] width 387 height 196
copy span "COMPLIANCE - Receipt of Funds - page 2 - Account 1 - Name of account holder sho…"
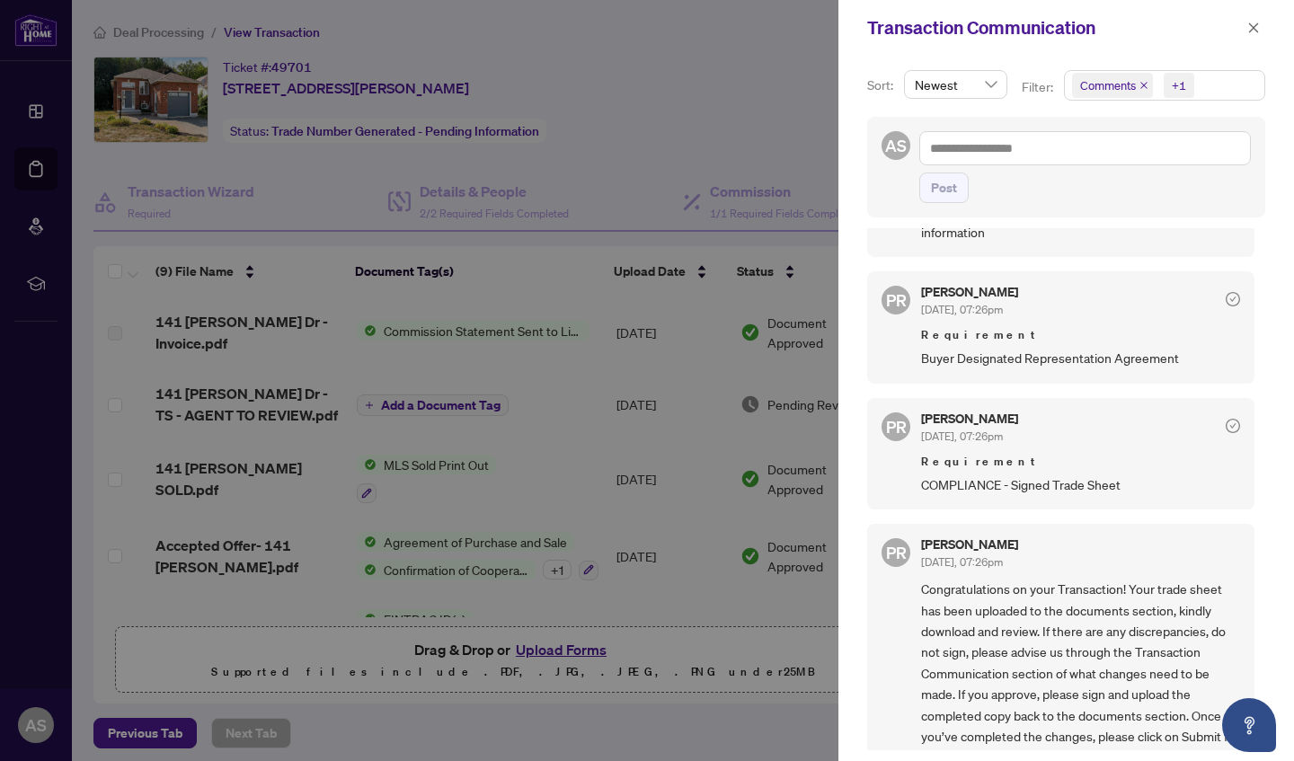
scroll to position [179, 0]
click at [734, 177] on div at bounding box center [647, 380] width 1294 height 761
click at [1265, 22] on div "Transaction Communication" at bounding box center [1066, 28] width 456 height 56
click at [1252, 32] on icon "close" at bounding box center [1253, 28] width 13 height 13
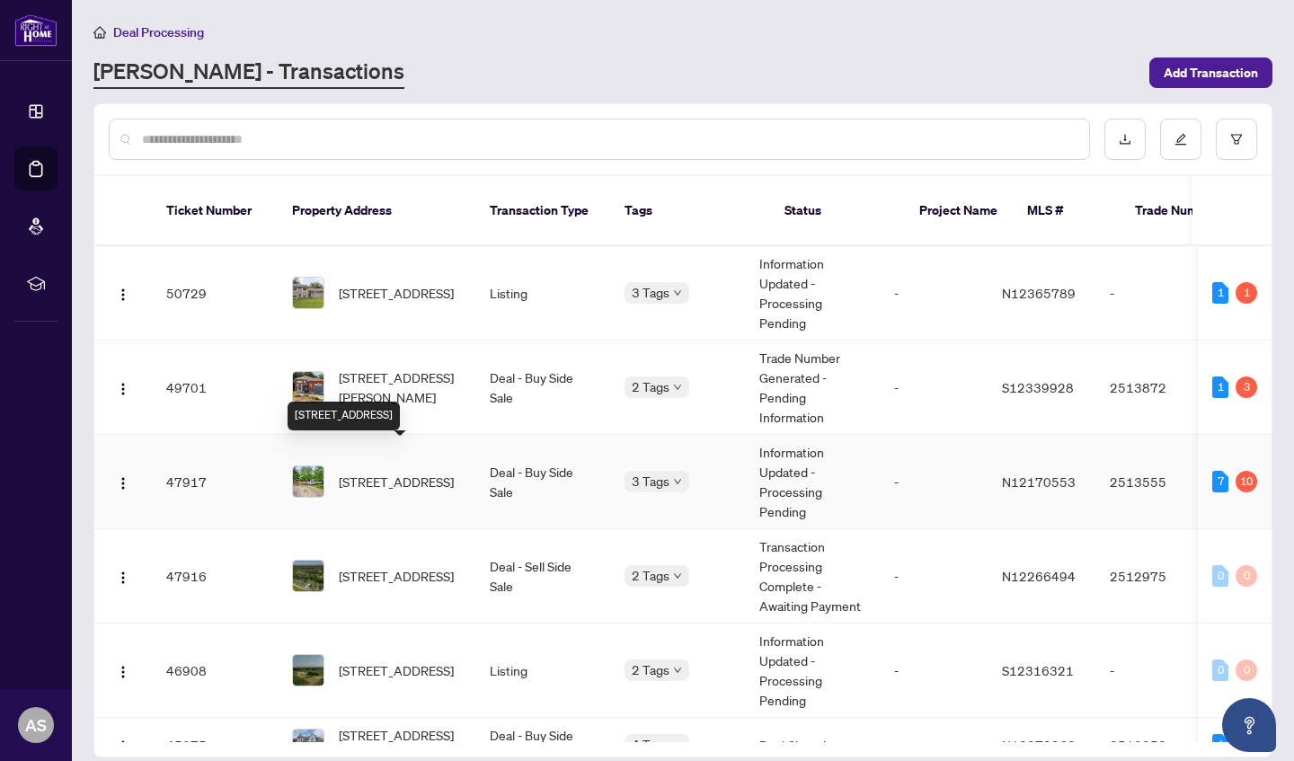
click at [437, 472] on span "[STREET_ADDRESS]" at bounding box center [396, 482] width 115 height 20
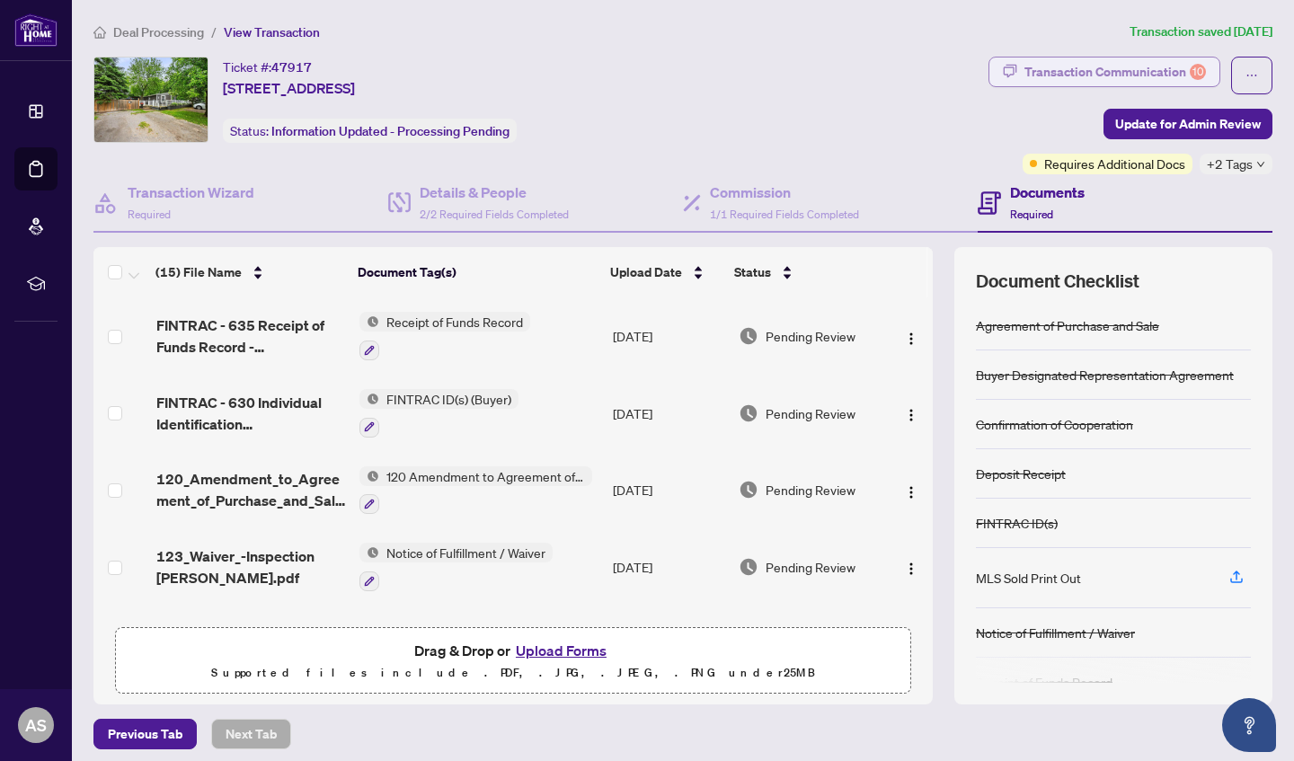
click at [1131, 77] on div "Transaction Communication 10" at bounding box center [1114, 72] width 181 height 29
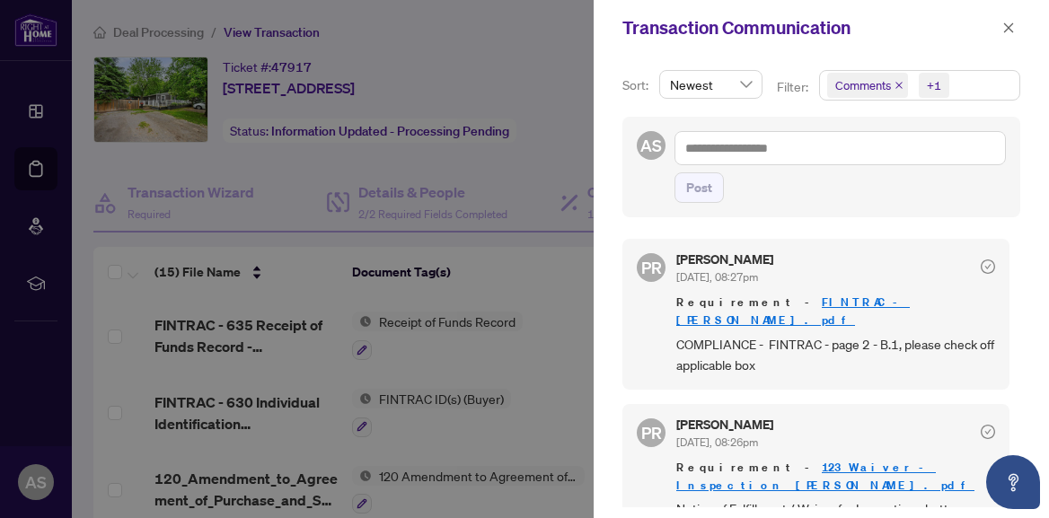
click at [288, 367] on div at bounding box center [524, 259] width 1049 height 518
click at [271, 425] on div at bounding box center [524, 259] width 1049 height 518
click at [288, 417] on div at bounding box center [524, 259] width 1049 height 518
click at [532, 408] on div at bounding box center [524, 259] width 1049 height 518
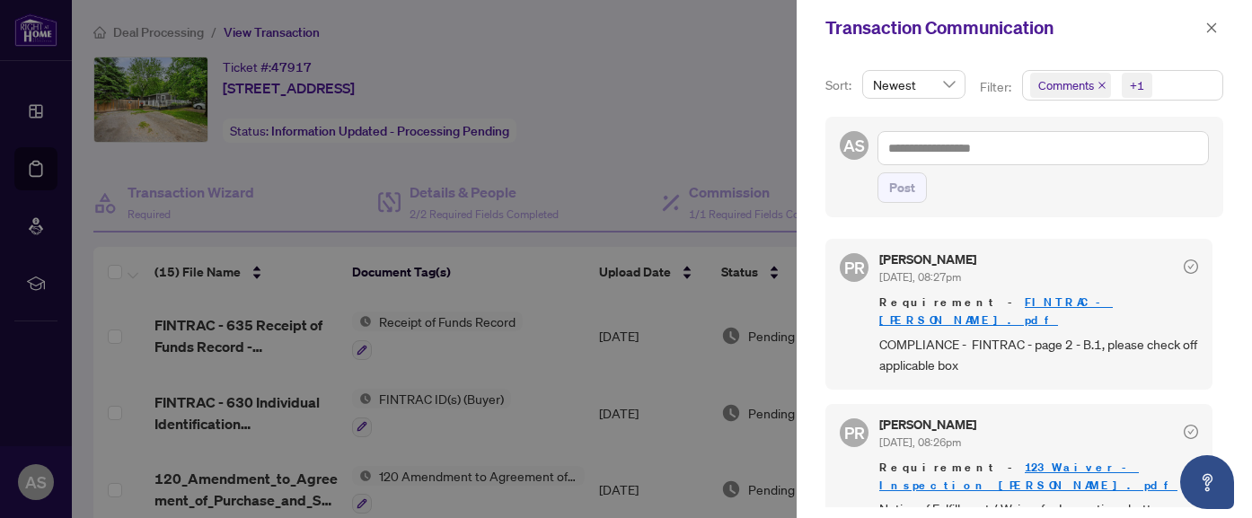
click at [526, 360] on div at bounding box center [626, 259] width 1252 height 518
click at [509, 363] on div at bounding box center [626, 259] width 1252 height 518
click at [1204, 35] on button "button" at bounding box center [1211, 28] width 23 height 22
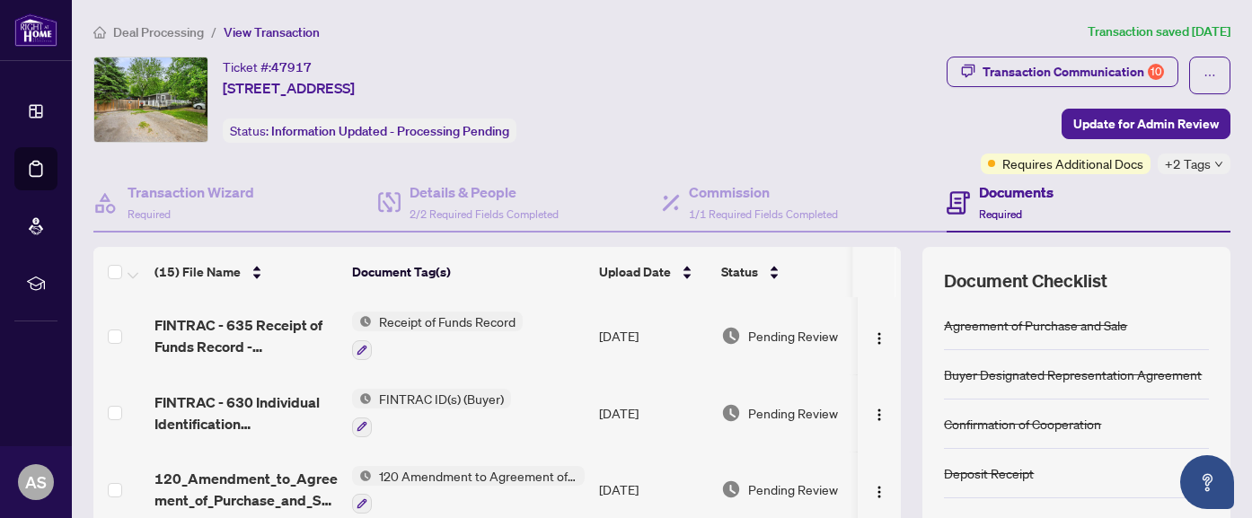
click at [296, 395] on span "FINTRAC - 630 Individual Identification [PERSON_NAME].pdf" at bounding box center [246, 413] width 183 height 43
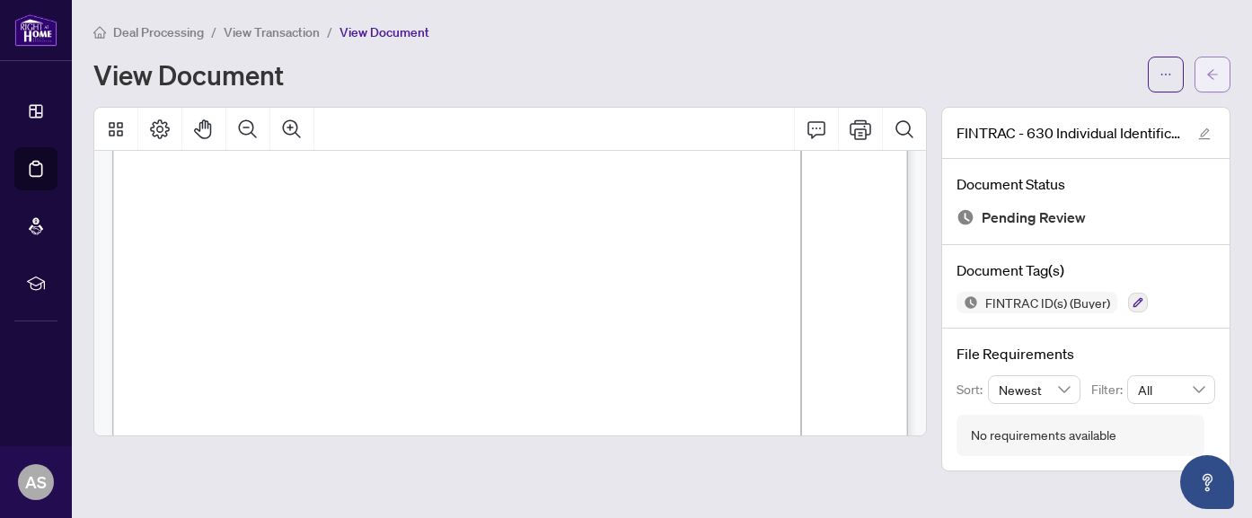
click at [1208, 71] on icon "arrow-left" at bounding box center [1213, 74] width 13 height 13
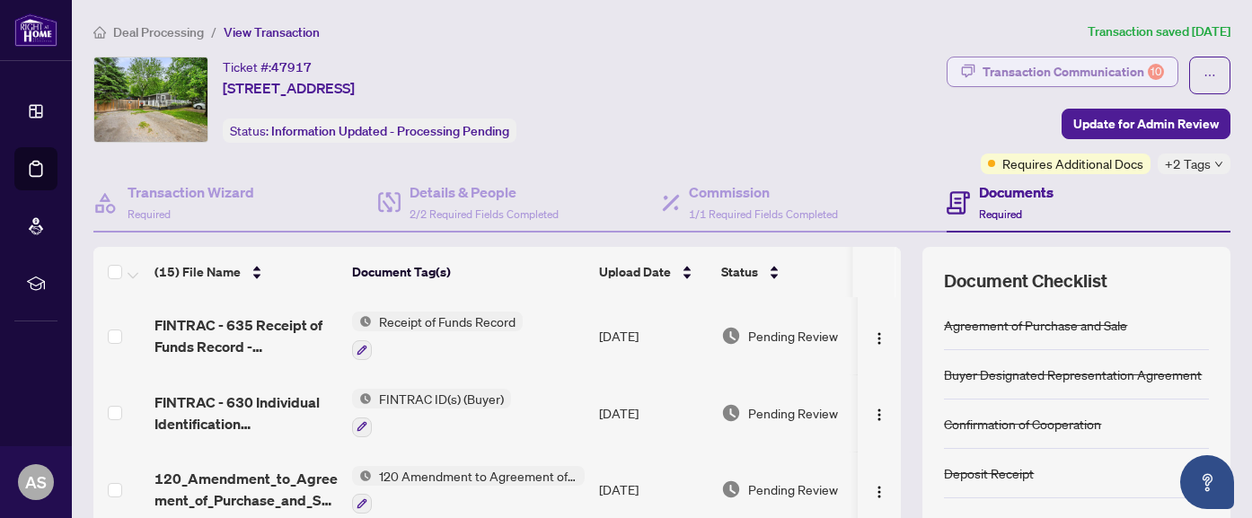
click at [1134, 78] on div "Transaction Communication 10" at bounding box center [1073, 72] width 181 height 29
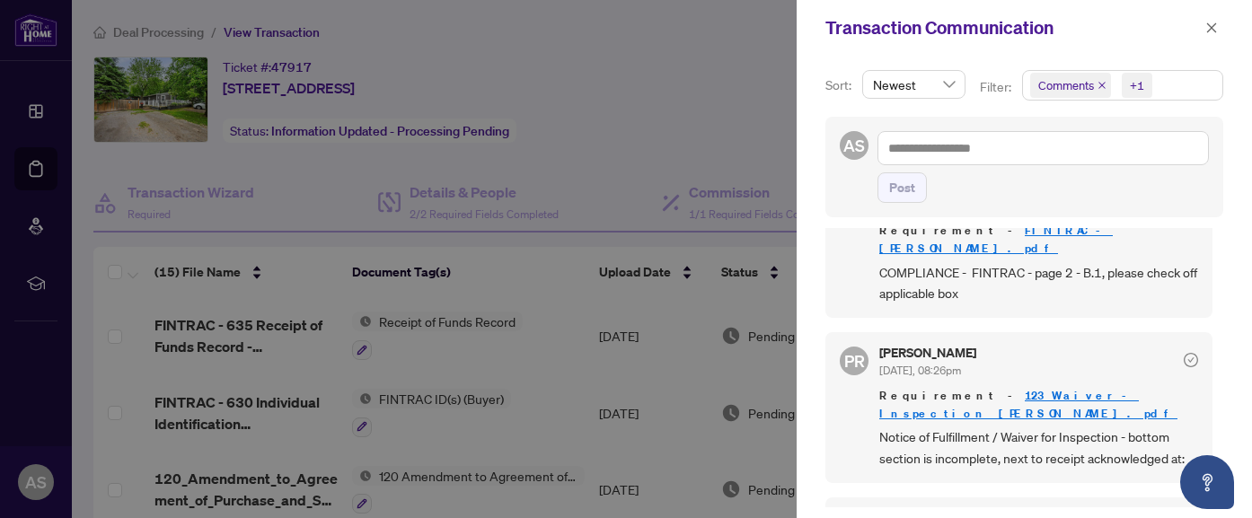
scroll to position [91, 0]
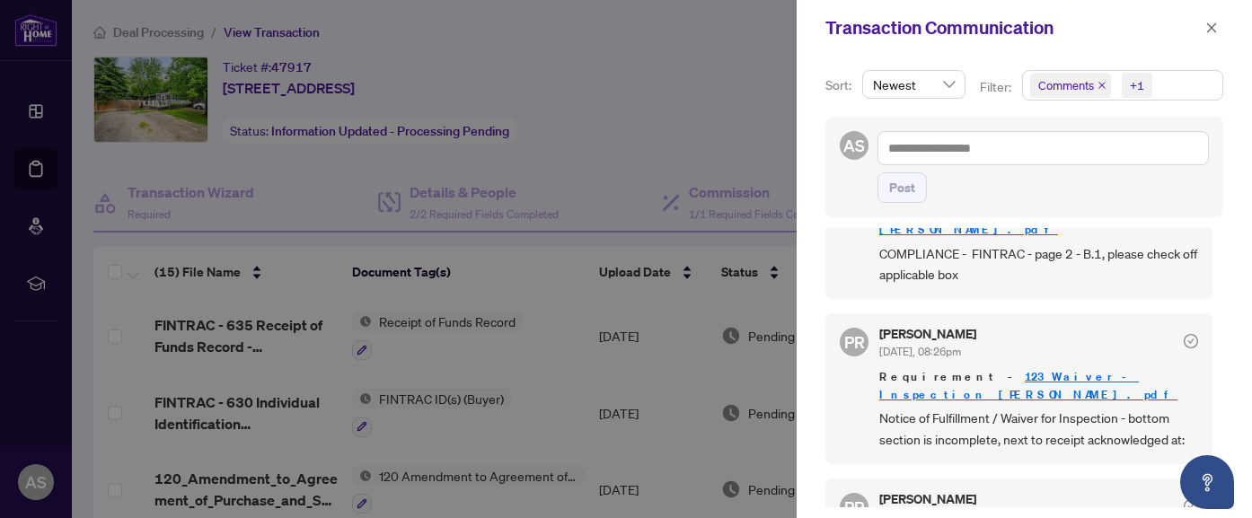
click at [596, 400] on div at bounding box center [626, 259] width 1252 height 518
click at [1217, 35] on span "button" at bounding box center [1212, 27] width 13 height 29
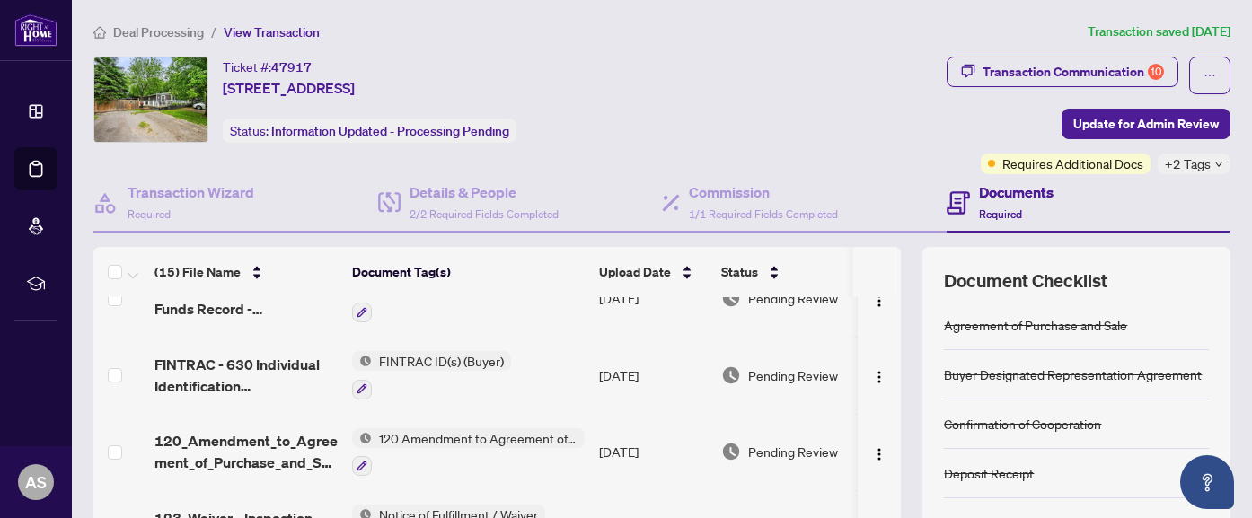
scroll to position [54, 0]
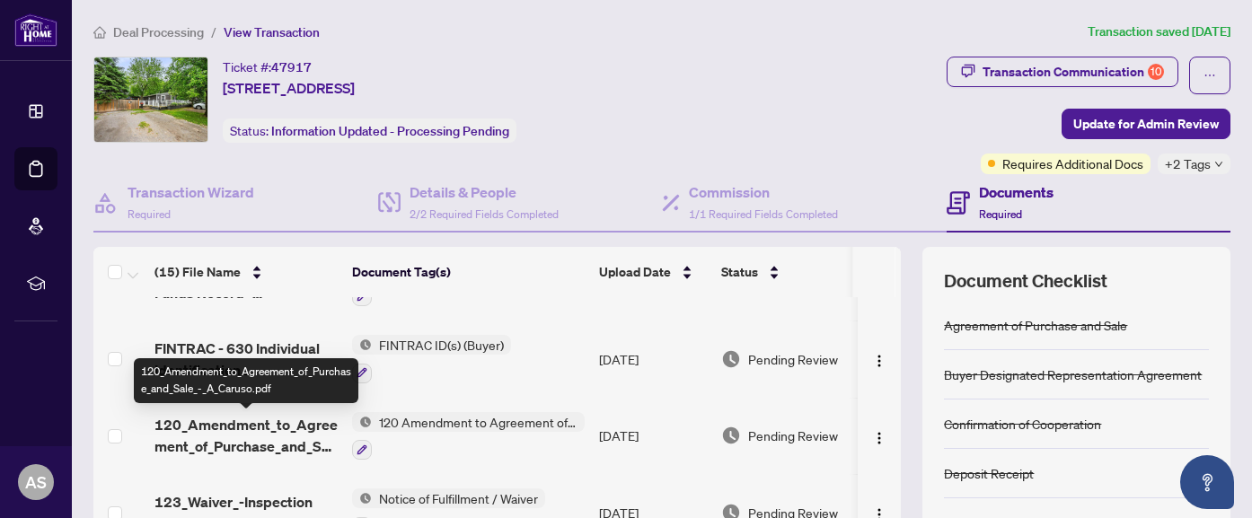
click at [220, 448] on span "120_Amendment_to_Agreement_of_Purchase_and_Sale_-_A_Caruso.pdf" at bounding box center [246, 435] width 183 height 43
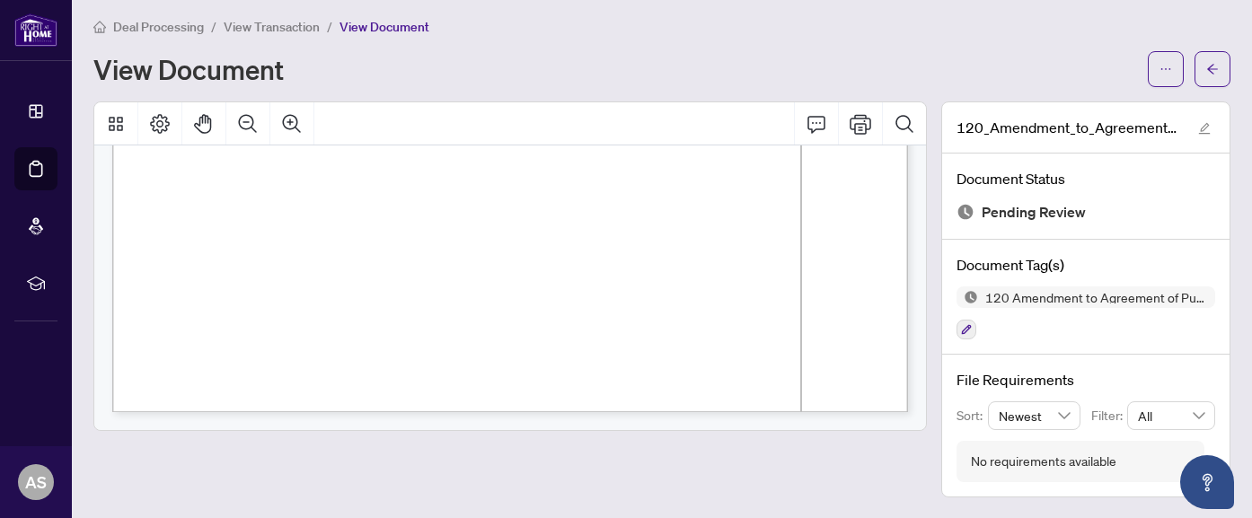
scroll to position [4, 0]
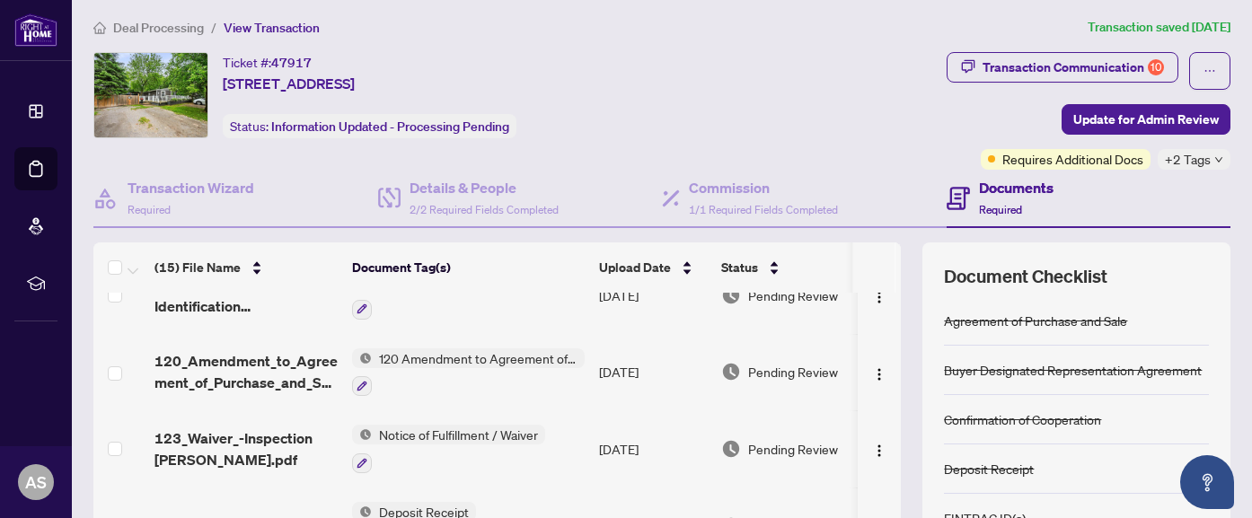
scroll to position [118, 0]
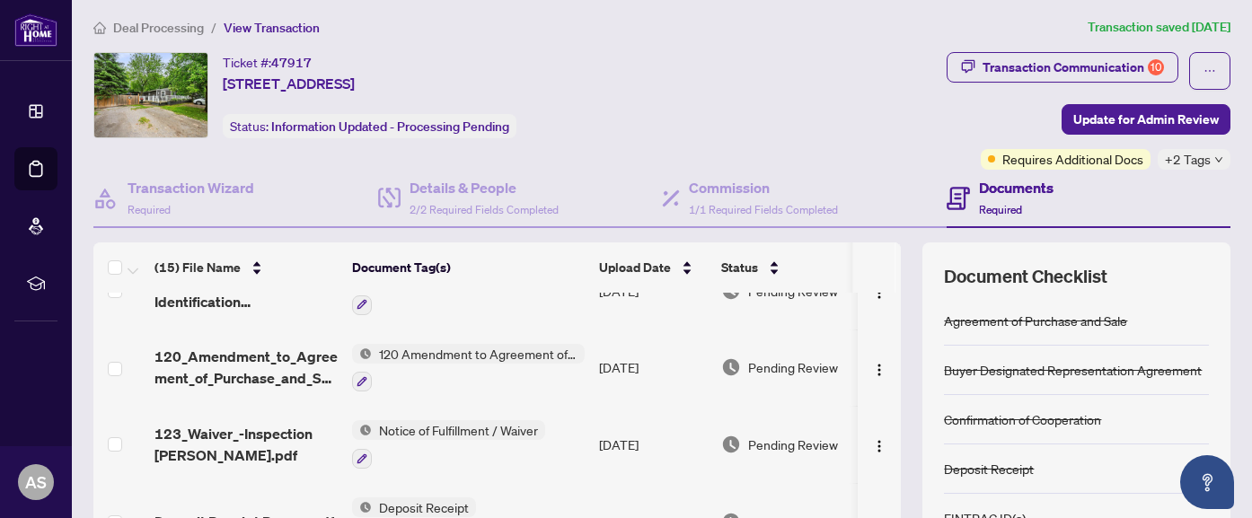
click at [466, 454] on div at bounding box center [448, 458] width 193 height 22
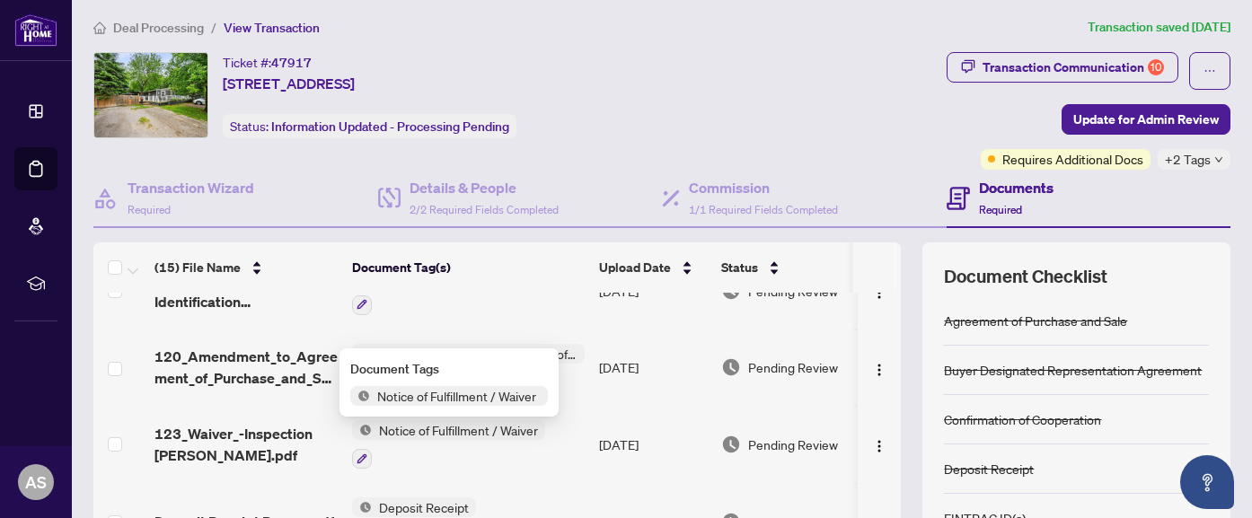
click at [268, 450] on span "123_Waiver_-Inspection [PERSON_NAME].pdf" at bounding box center [246, 444] width 183 height 43
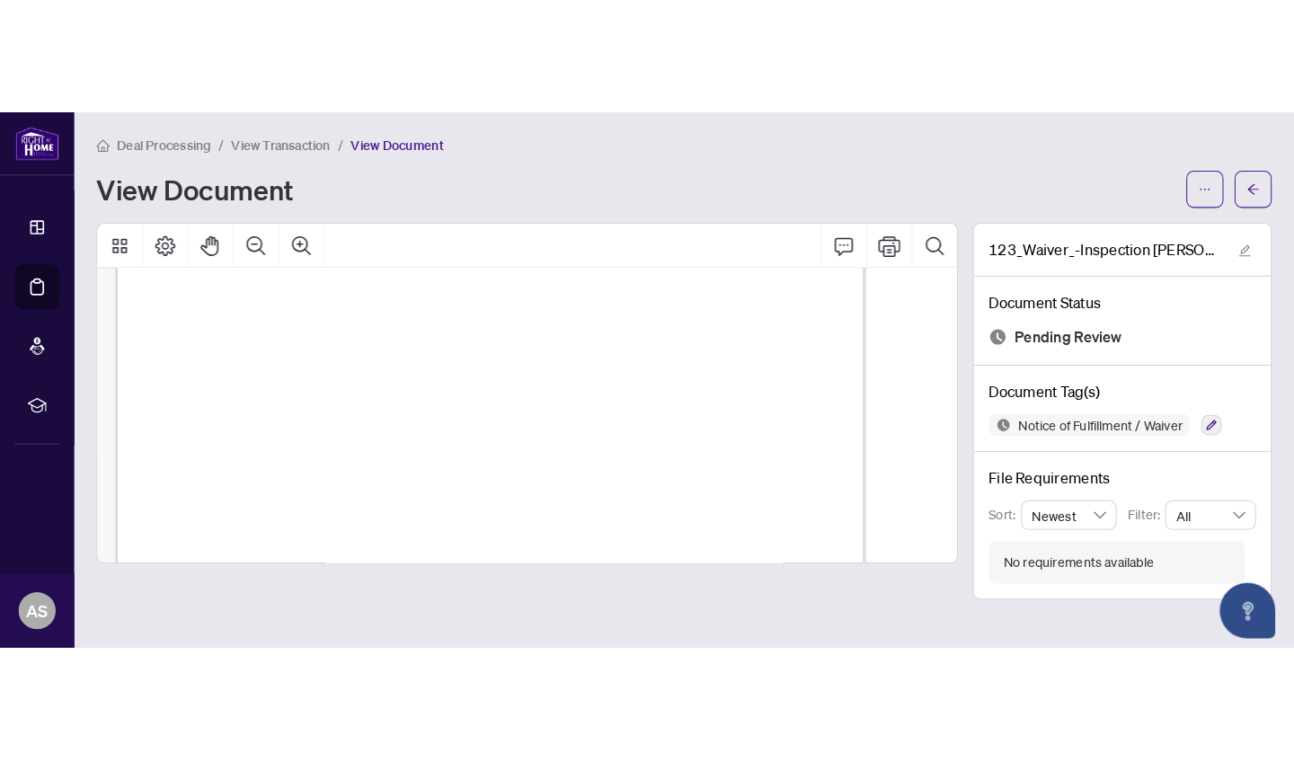
scroll to position [255, 0]
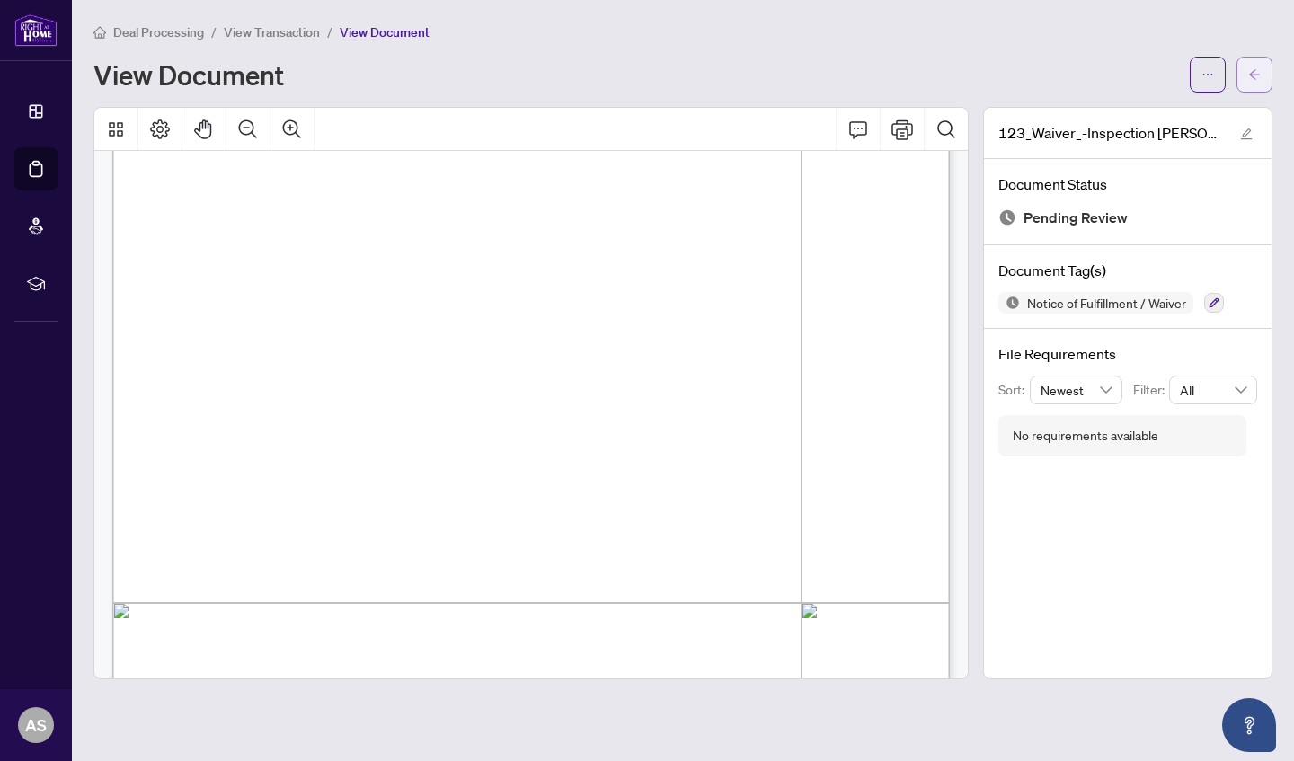
click at [1262, 84] on button "button" at bounding box center [1254, 75] width 36 height 36
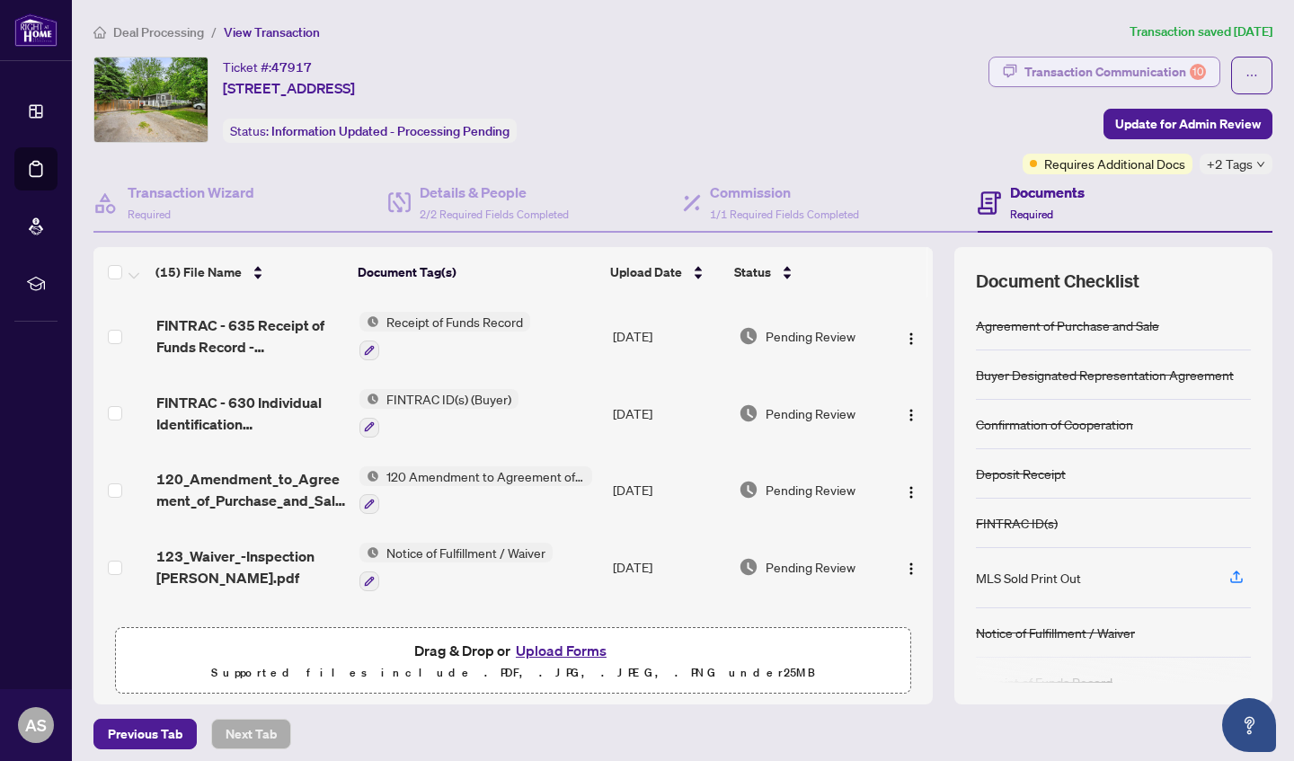
click at [1167, 63] on div "Transaction Communication 10" at bounding box center [1114, 72] width 181 height 29
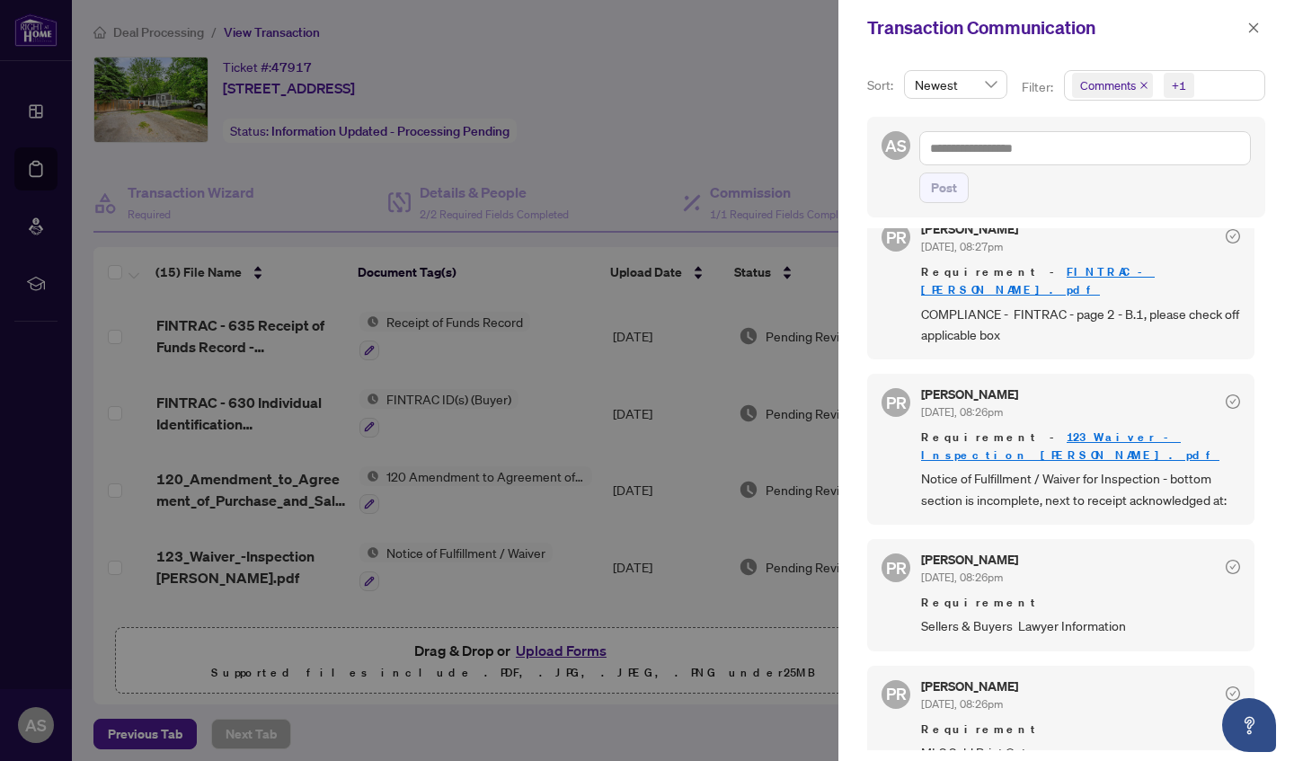
scroll to position [31, 0]
click at [1228, 234] on icon "check-circle" at bounding box center [1232, 235] width 14 height 14
click at [1225, 394] on icon "check-circle" at bounding box center [1232, 401] width 14 height 14
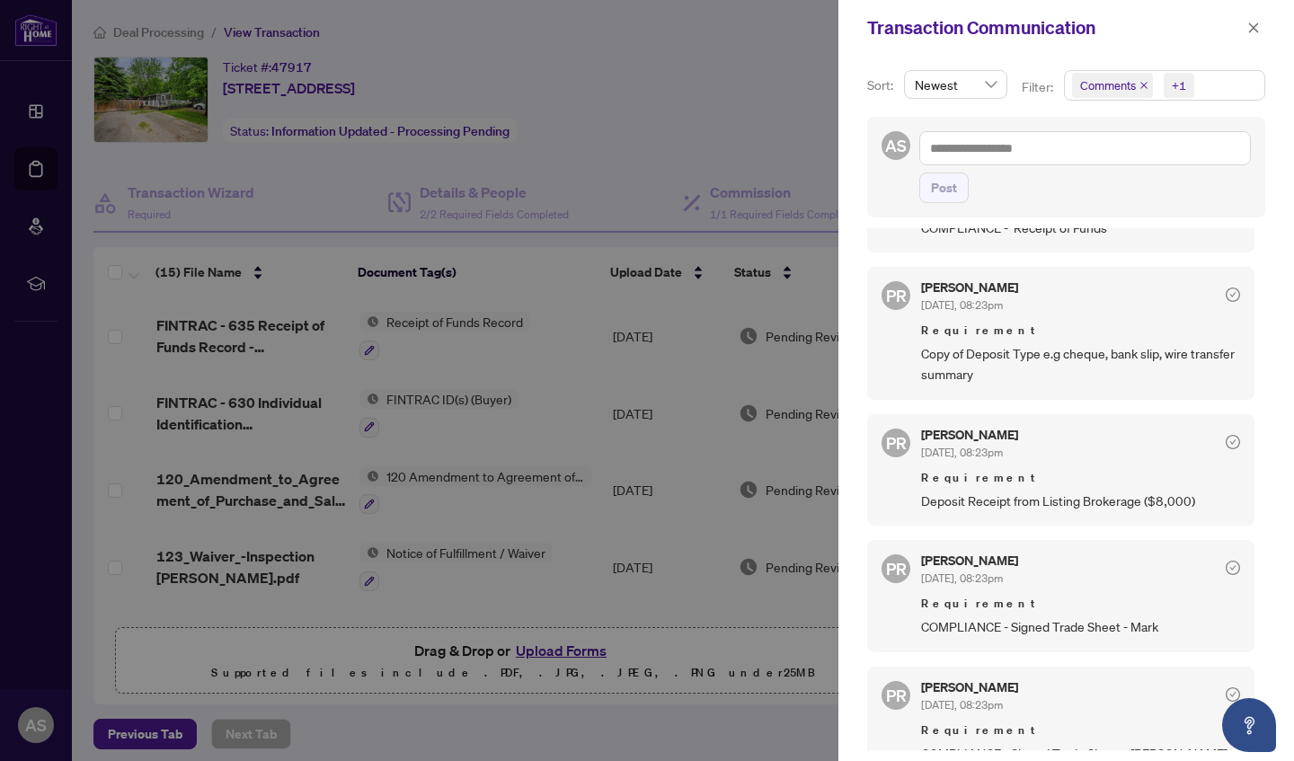
scroll to position [876, 0]
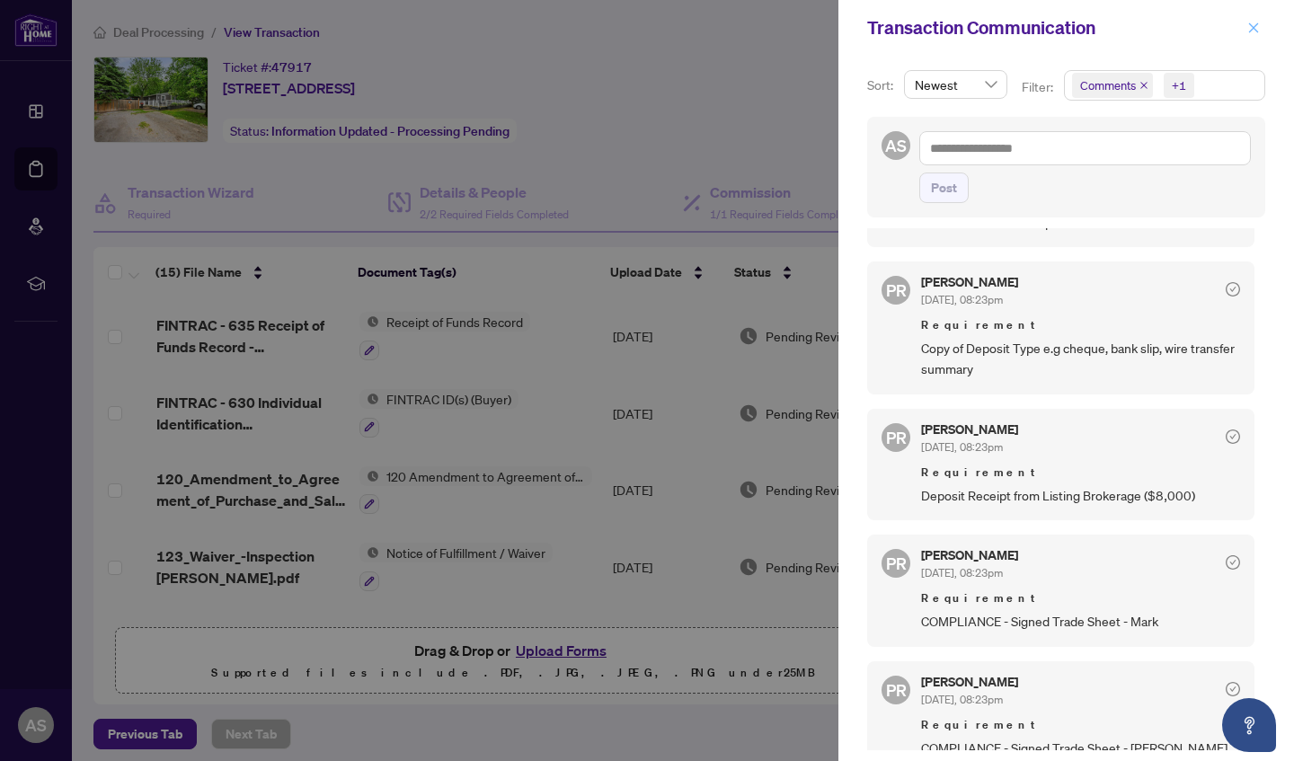
click at [1255, 29] on icon "close" at bounding box center [1253, 28] width 13 height 13
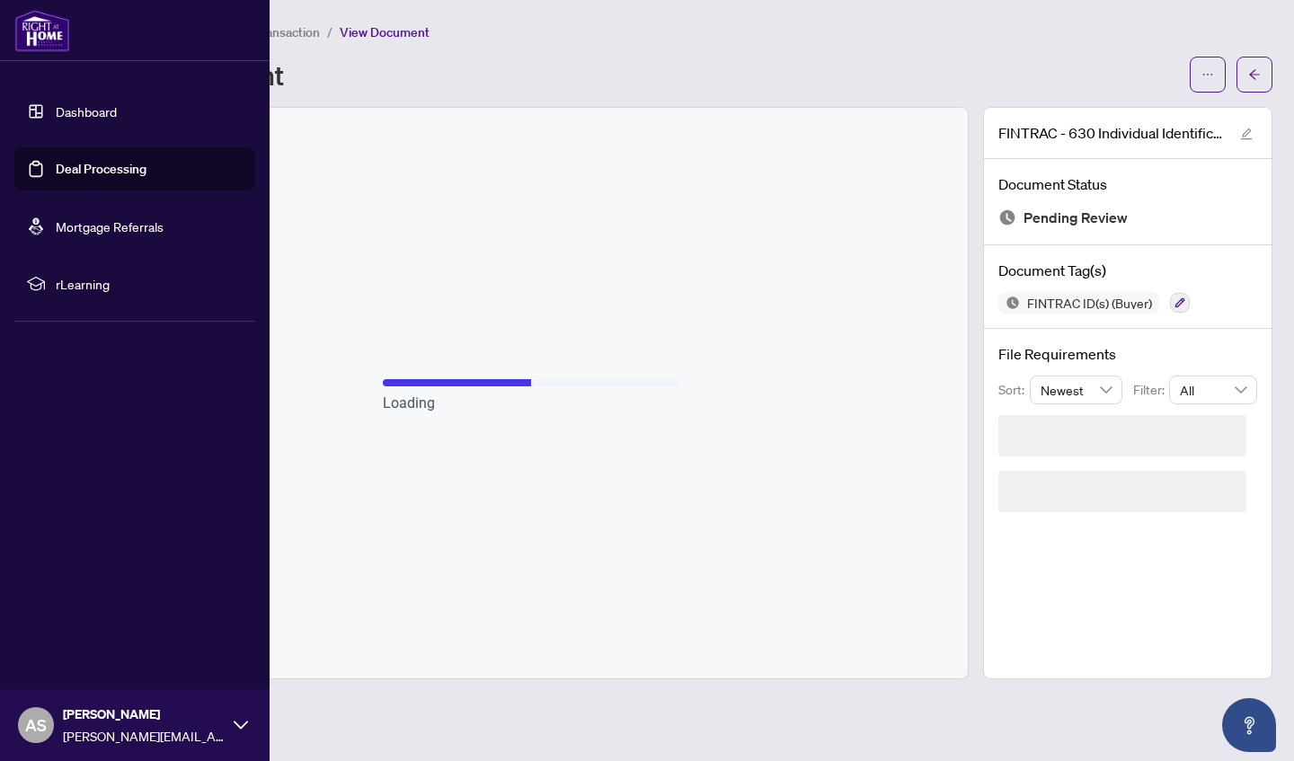
click at [56, 167] on link "Deal Processing" at bounding box center [101, 169] width 91 height 16
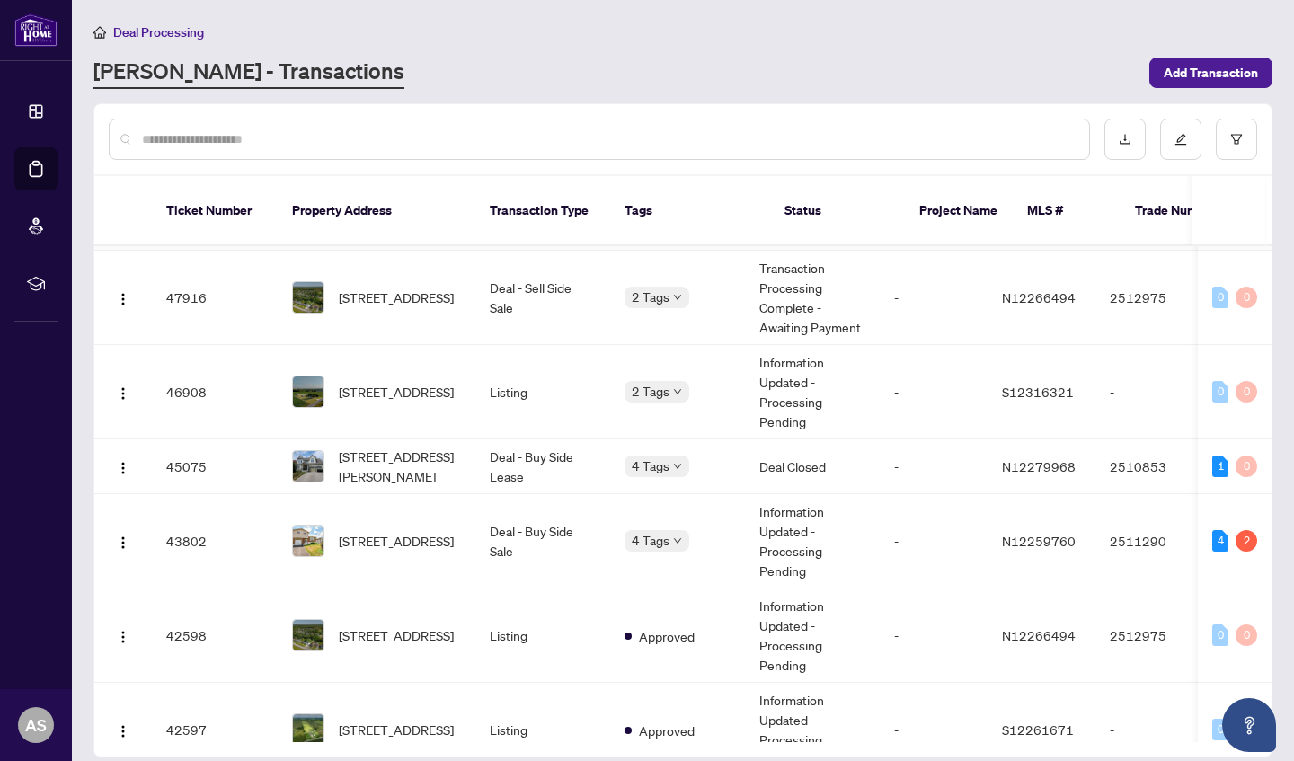
scroll to position [280, 0]
click at [419, 529] on span "[STREET_ADDRESS]" at bounding box center [396, 539] width 115 height 20
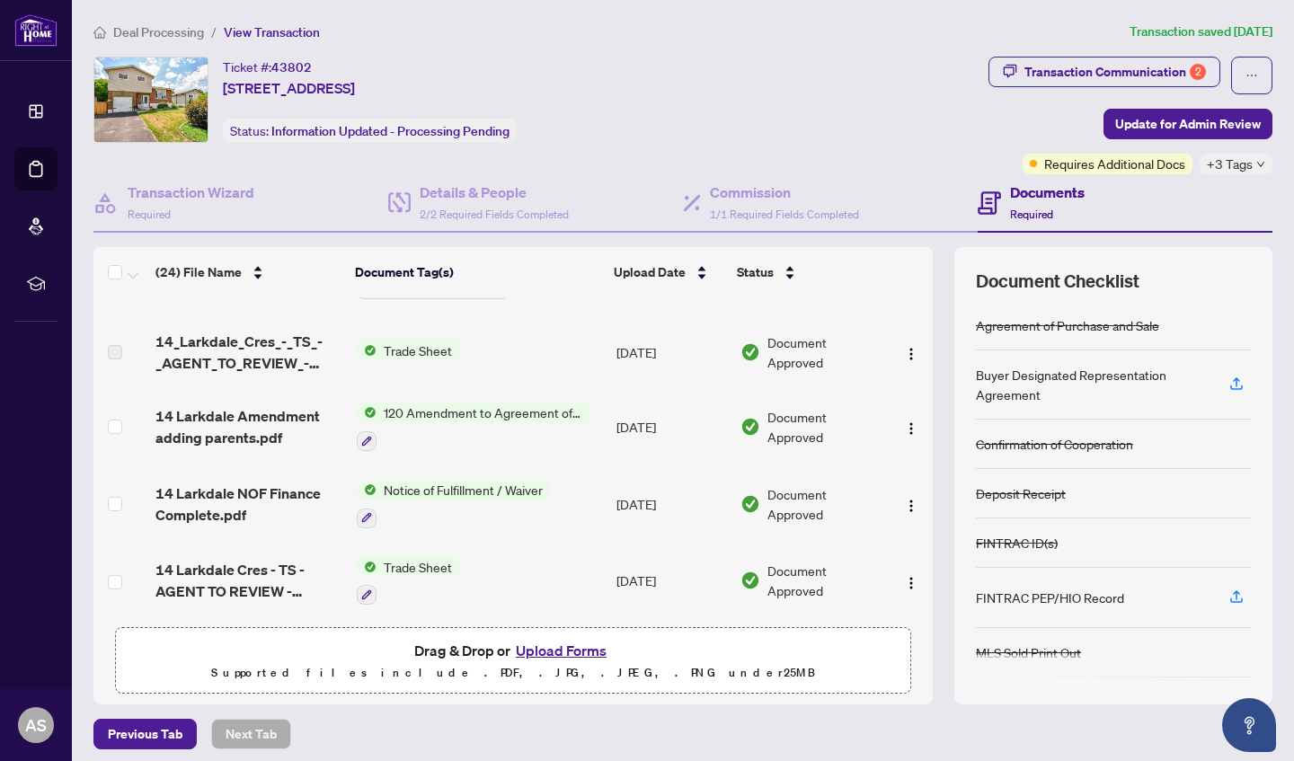
scroll to position [102, 0]
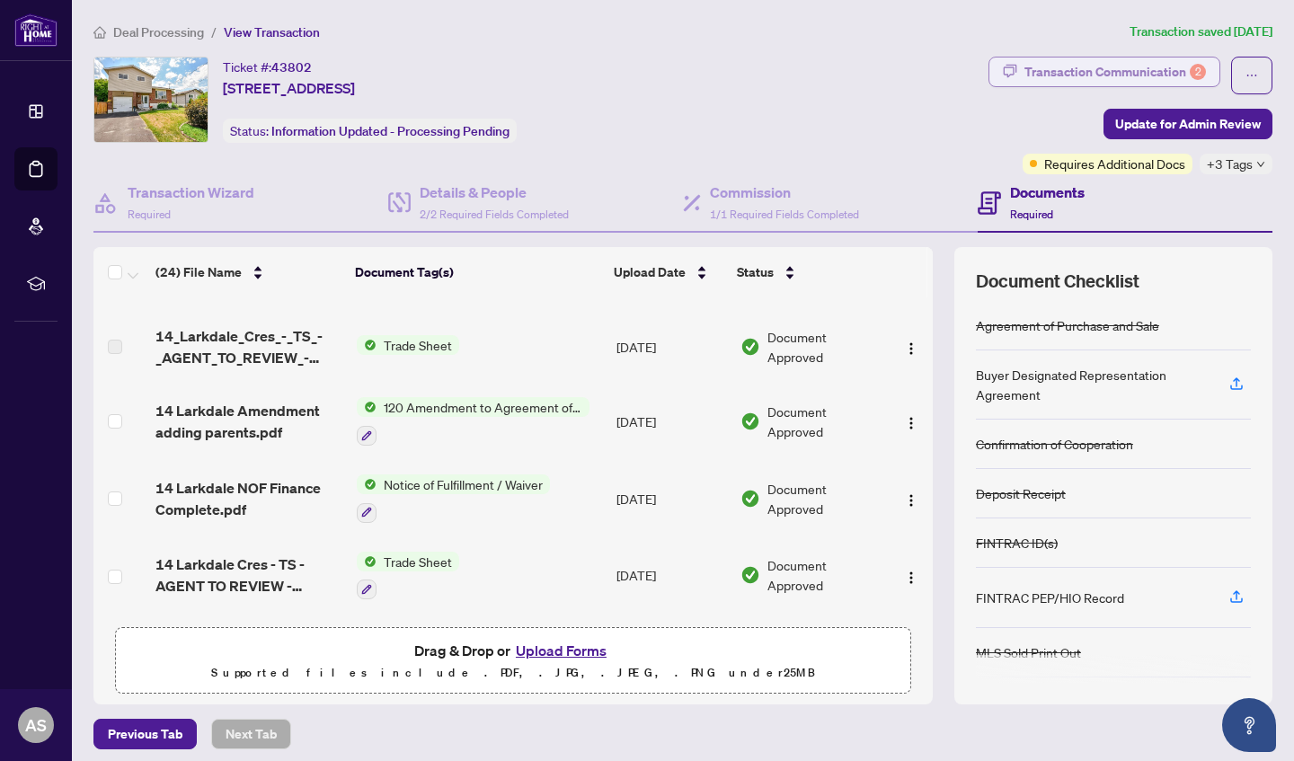
click at [1063, 62] on div "Transaction Communication 2" at bounding box center [1114, 72] width 181 height 29
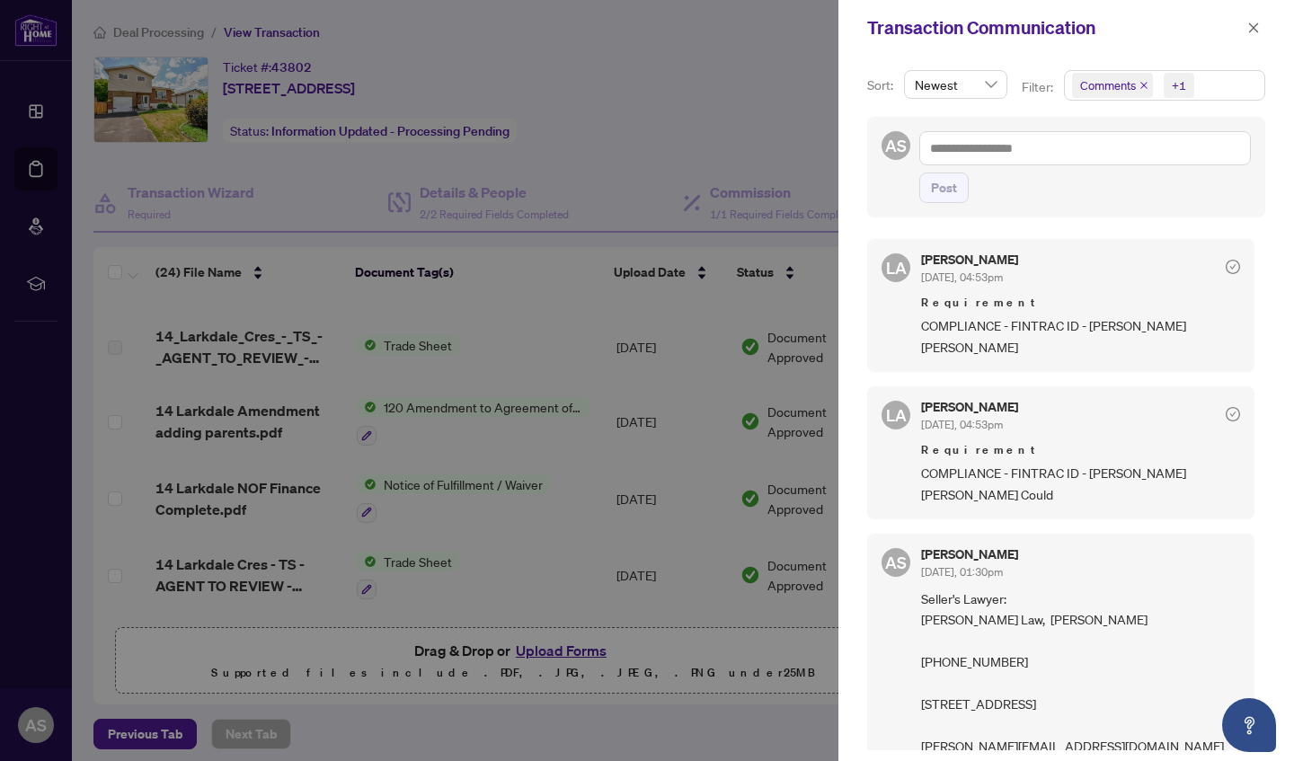
click at [678, 482] on div at bounding box center [647, 380] width 1294 height 761
click at [1260, 25] on button "button" at bounding box center [1253, 28] width 23 height 22
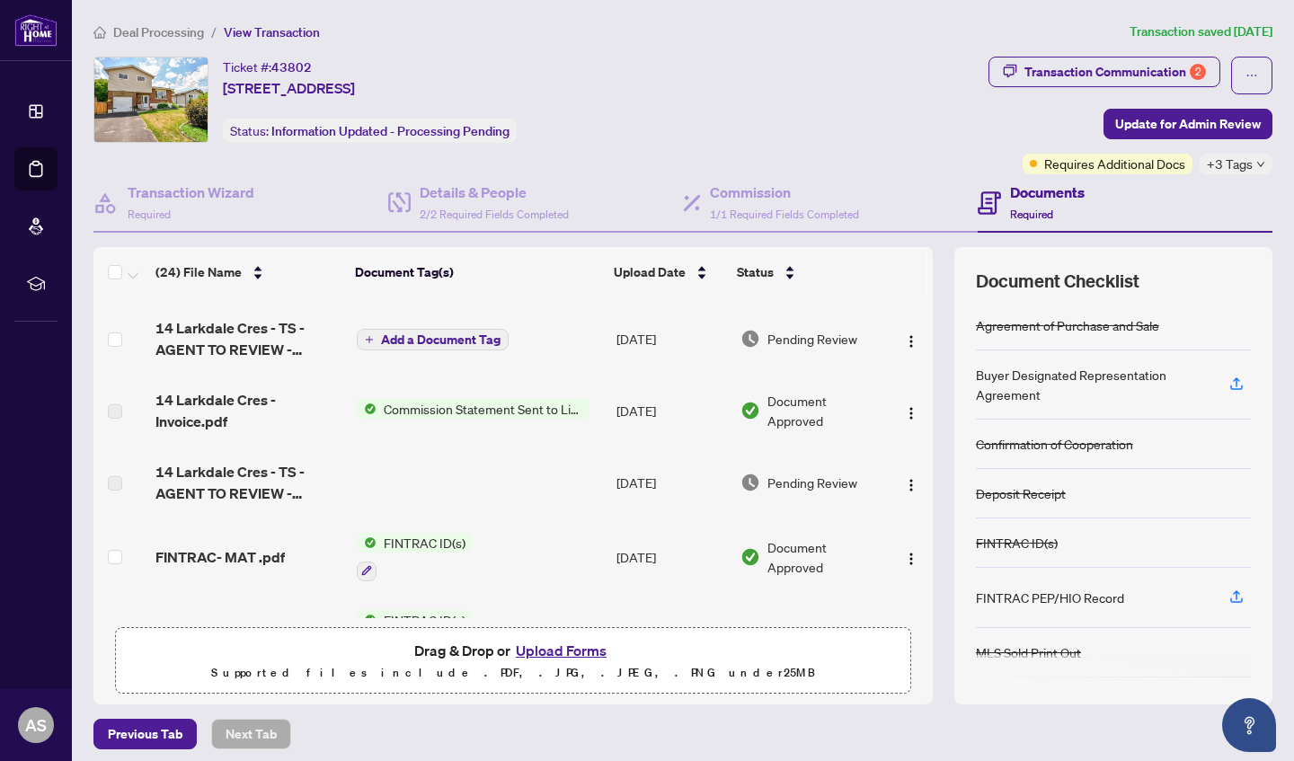
scroll to position [644, 0]
click at [1146, 79] on div "Transaction Communication 2" at bounding box center [1114, 72] width 181 height 29
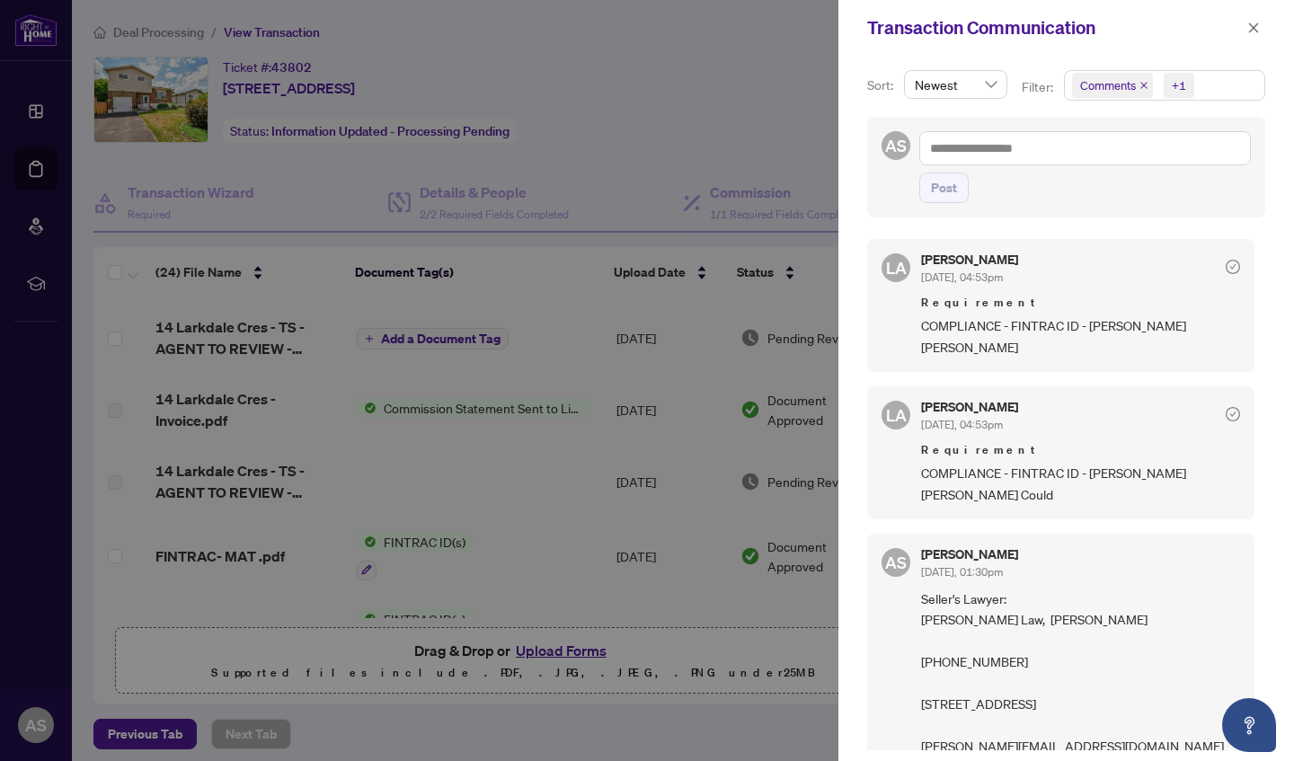
click at [670, 481] on div at bounding box center [647, 380] width 1294 height 761
click at [1246, 29] on button "button" at bounding box center [1253, 28] width 23 height 22
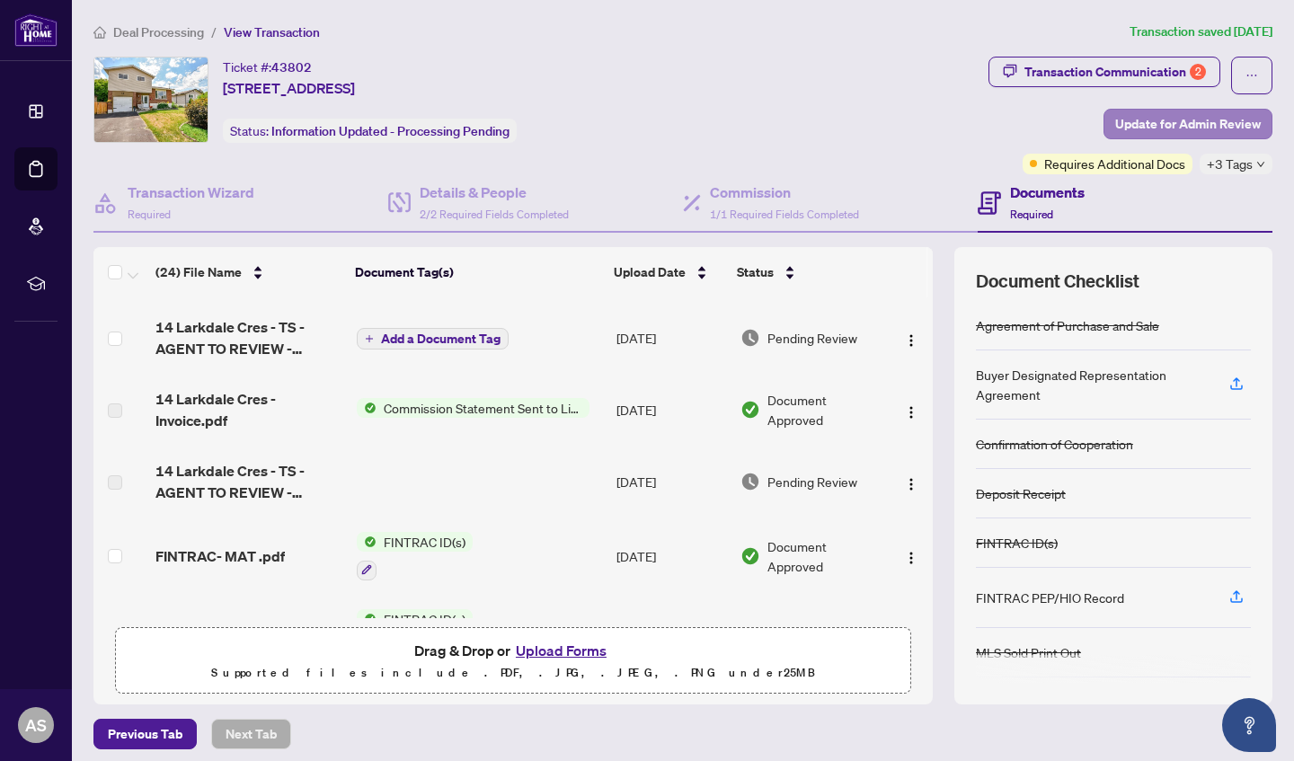
click at [1232, 128] on span "Update for Admin Review" at bounding box center [1188, 124] width 146 height 29
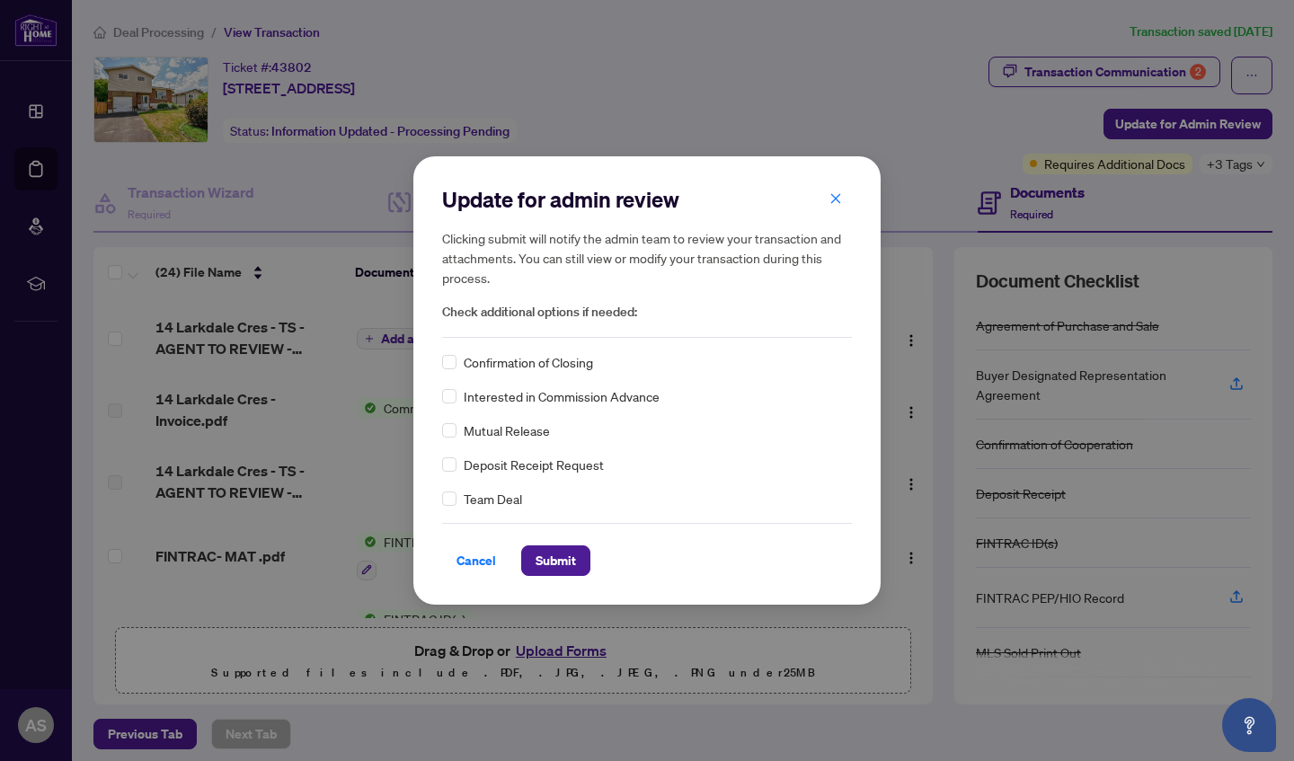
click at [456, 504] on div "Team Deal" at bounding box center [647, 499] width 410 height 20
click at [456, 368] on div "Confirmation of Closing" at bounding box center [647, 362] width 410 height 20
click at [574, 561] on span "Submit" at bounding box center [555, 560] width 40 height 29
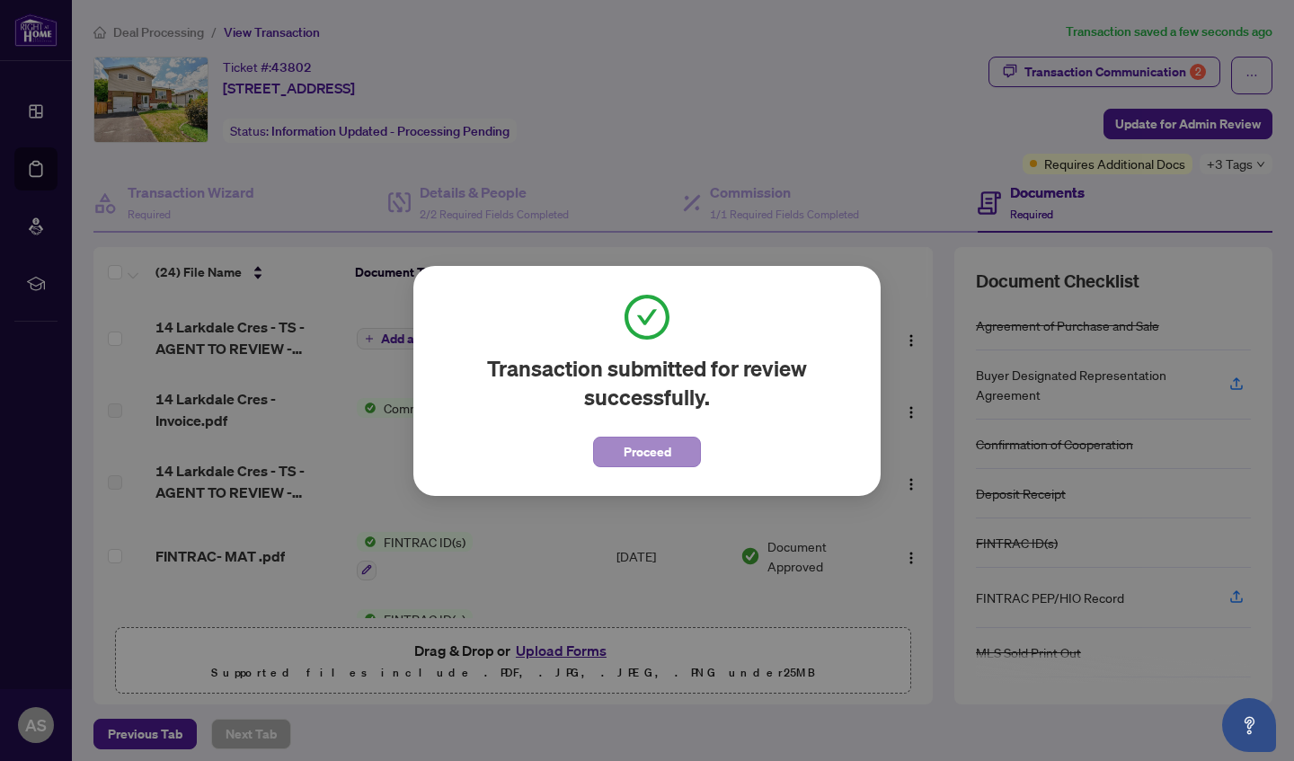
click at [668, 449] on span "Proceed" at bounding box center [648, 452] width 48 height 29
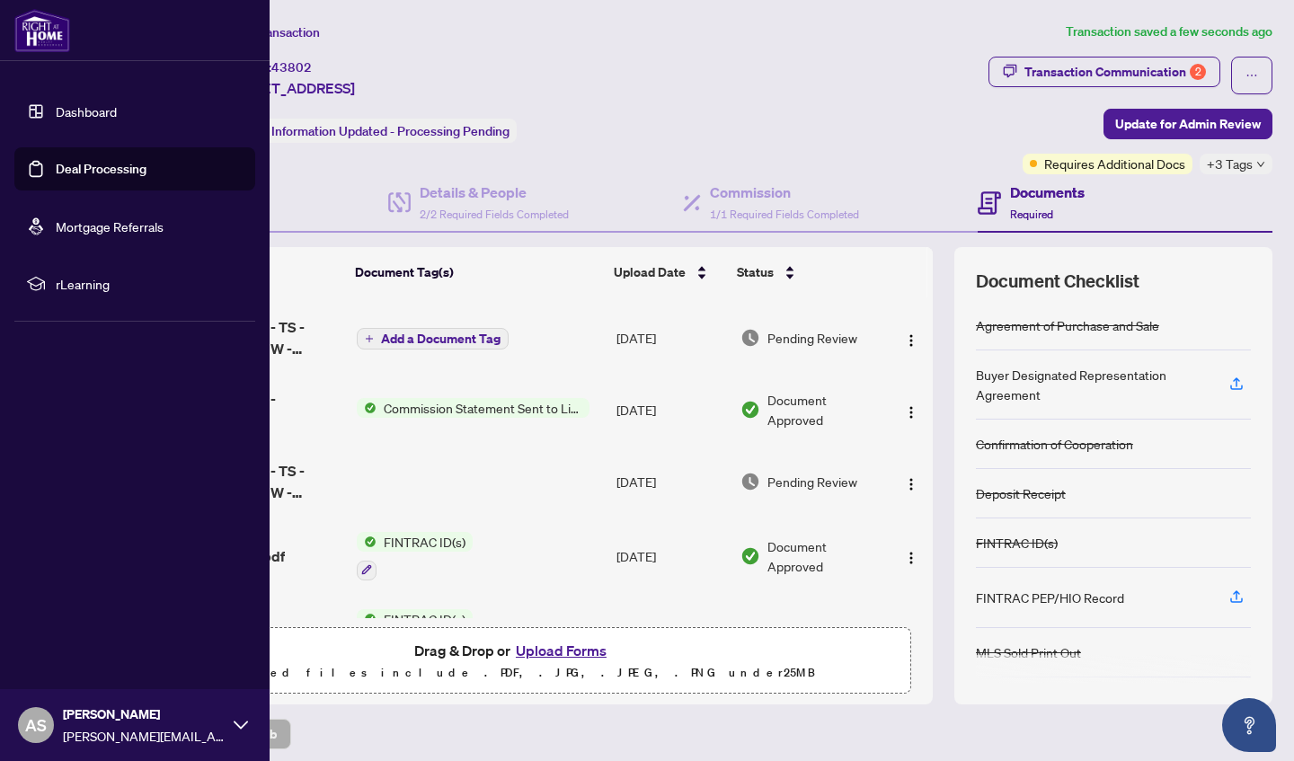
click at [56, 177] on link "Deal Processing" at bounding box center [101, 169] width 91 height 16
